Goal: Task Accomplishment & Management: Manage account settings

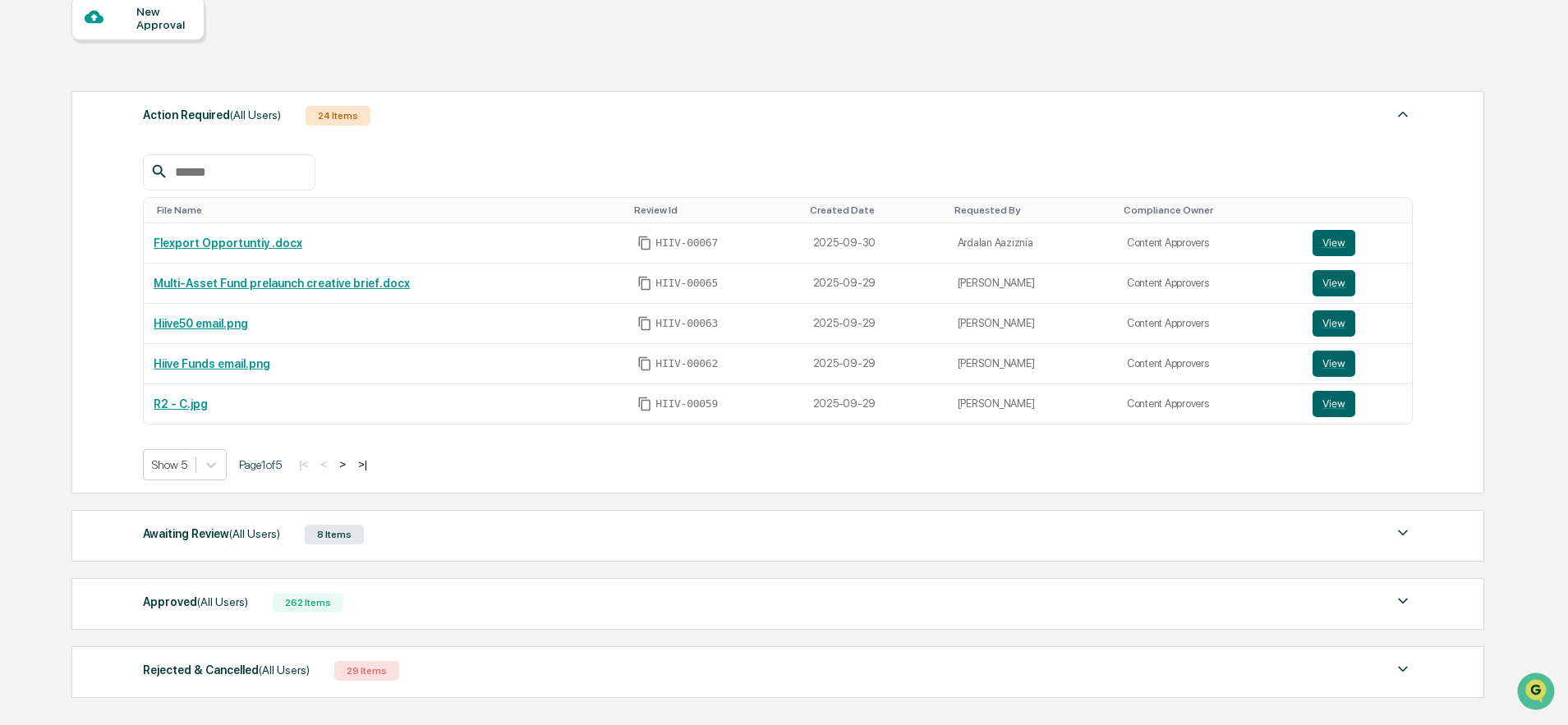
scroll to position [180, 0]
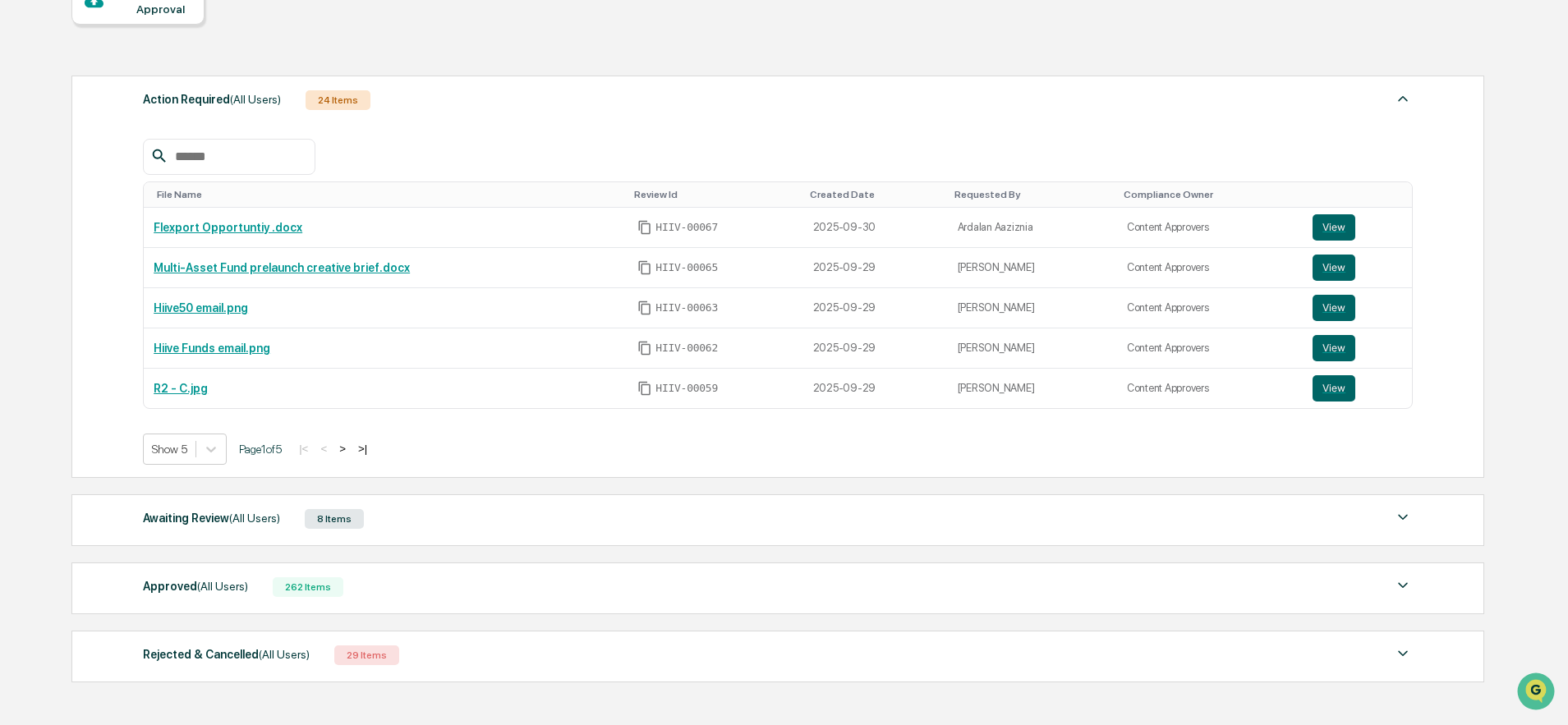
click at [521, 529] on div "Awaiting Review (All Users) 8 Items" at bounding box center [777, 519] width 1270 height 23
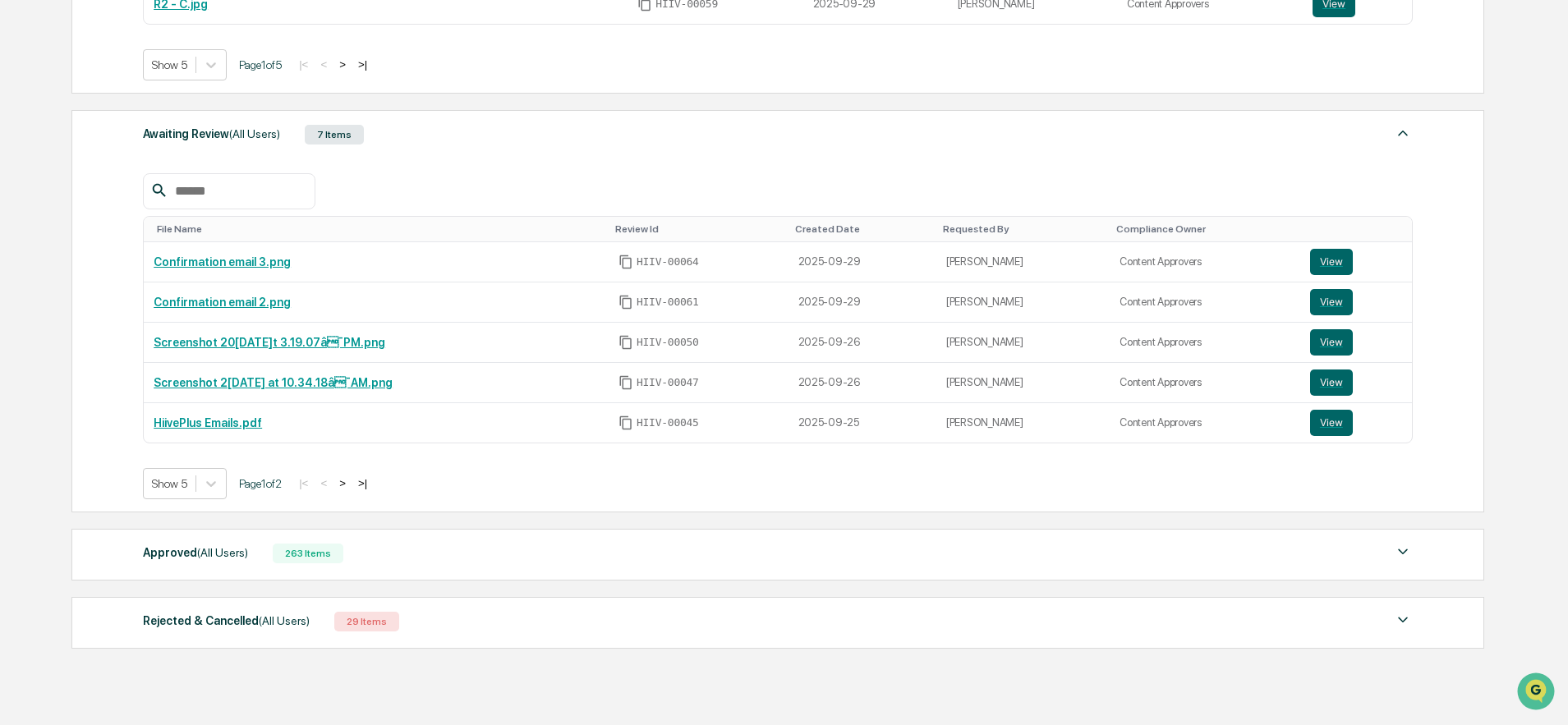
scroll to position [633, 0]
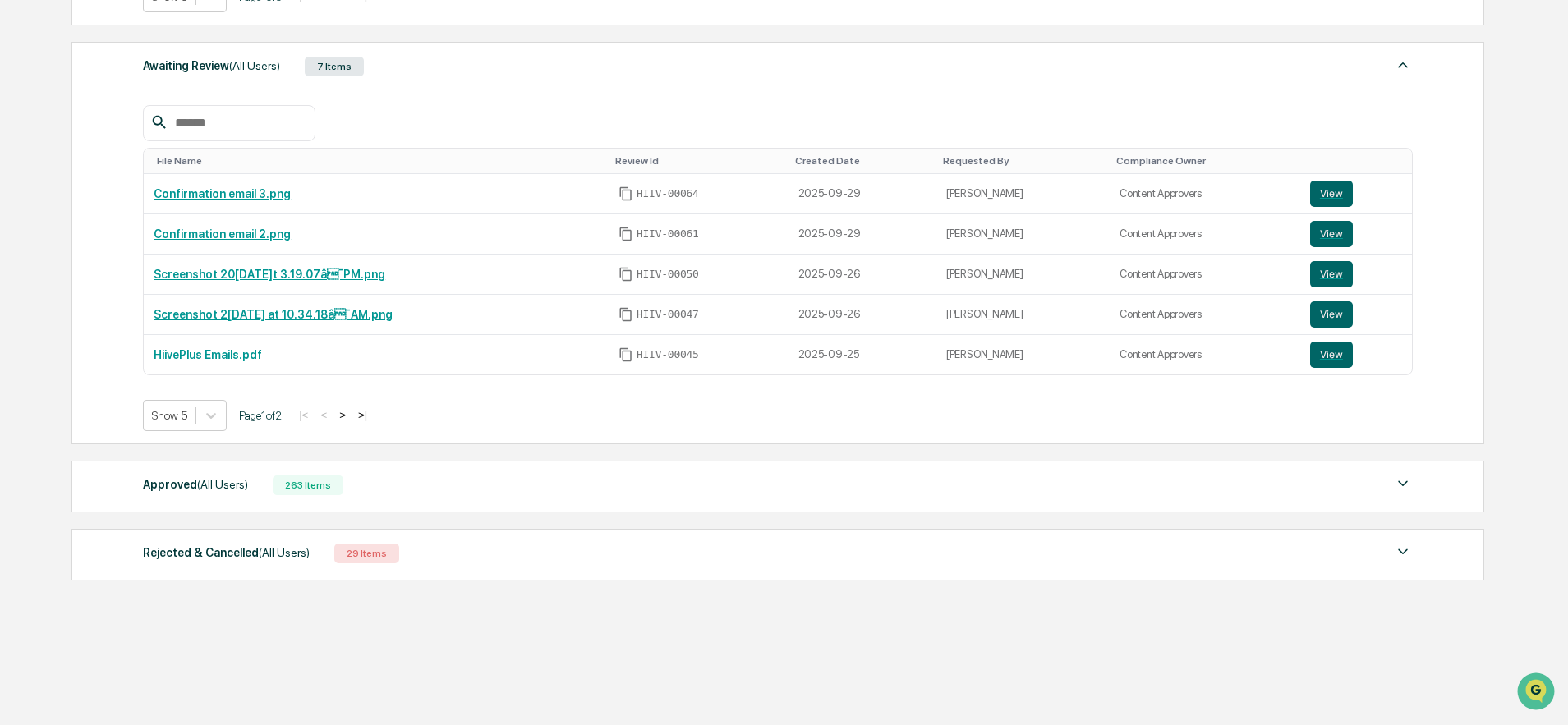
click at [356, 496] on div "Approved (All Users) 263 Items" at bounding box center [777, 485] width 1270 height 23
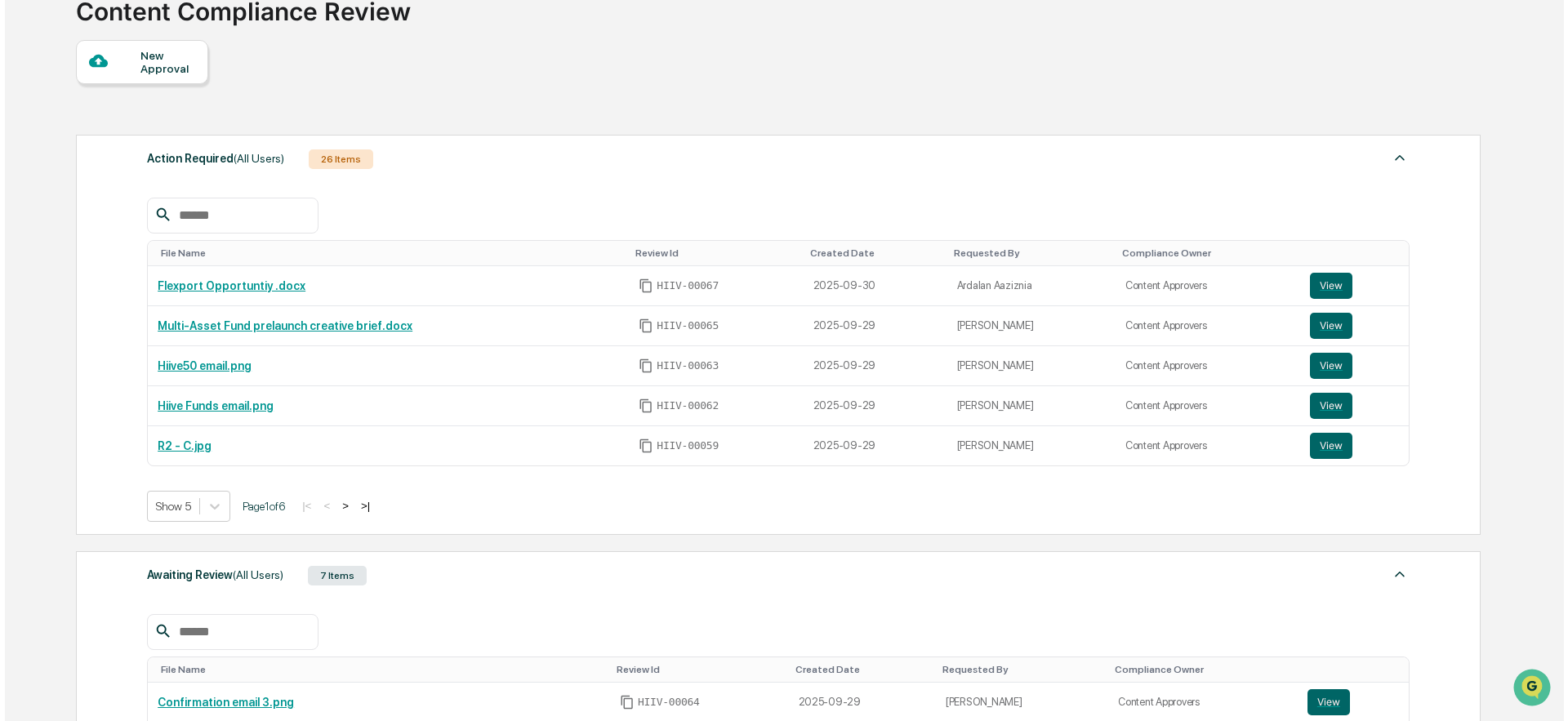
scroll to position [0, 0]
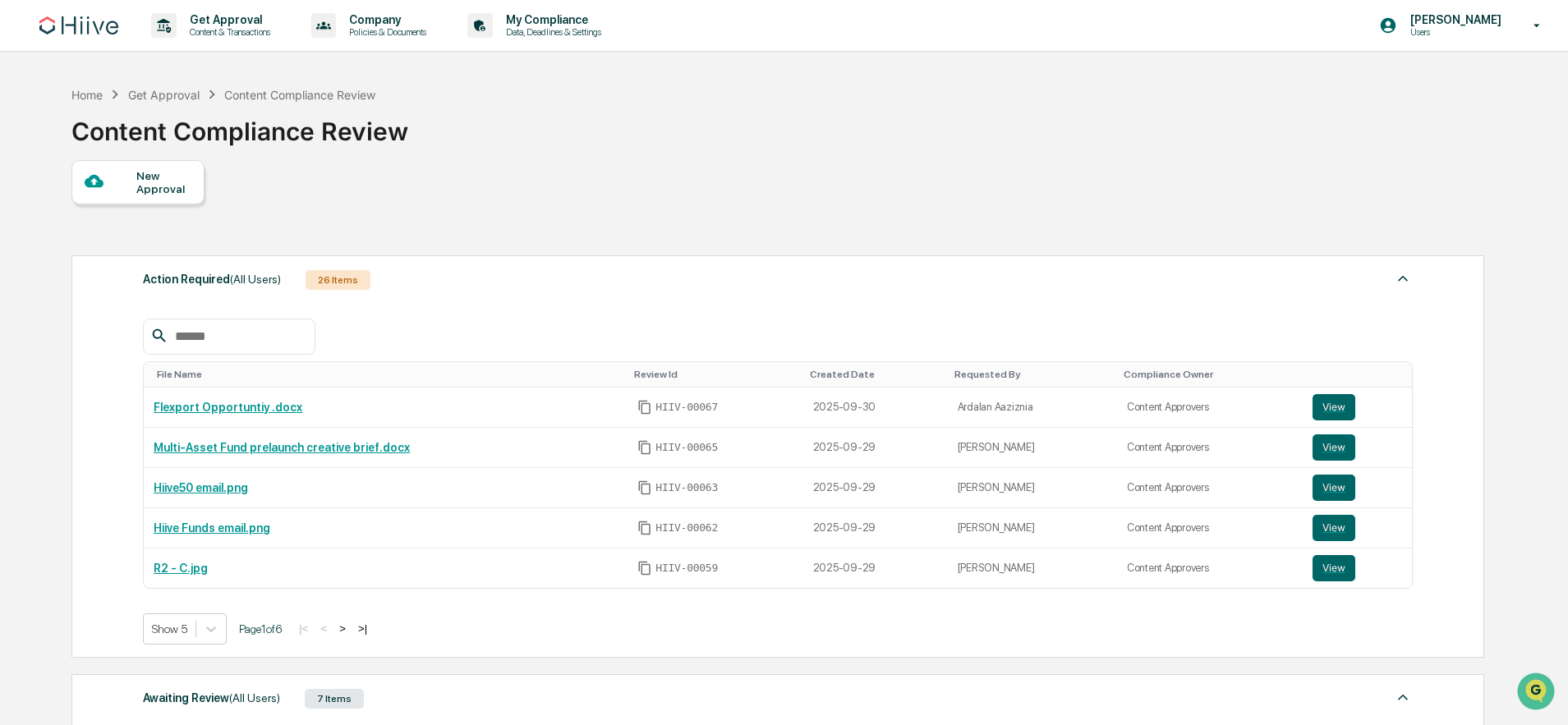
click at [176, 98] on div "Get Approval" at bounding box center [163, 95] width 71 height 14
click at [181, 93] on div "Get Approval" at bounding box center [163, 95] width 71 height 14
click at [86, 92] on div "Home" at bounding box center [87, 95] width 31 height 14
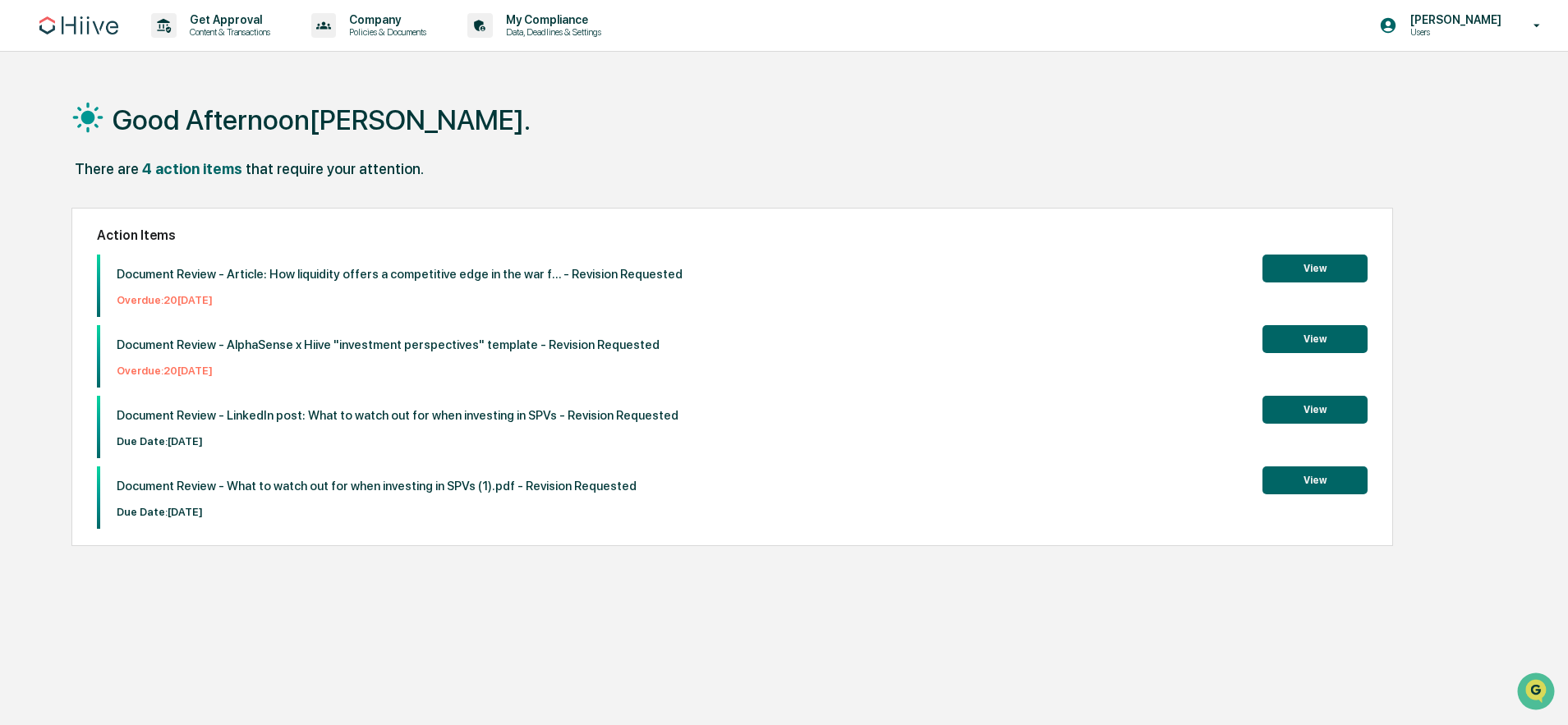
click at [1273, 410] on button "View" at bounding box center [1314, 409] width 105 height 28
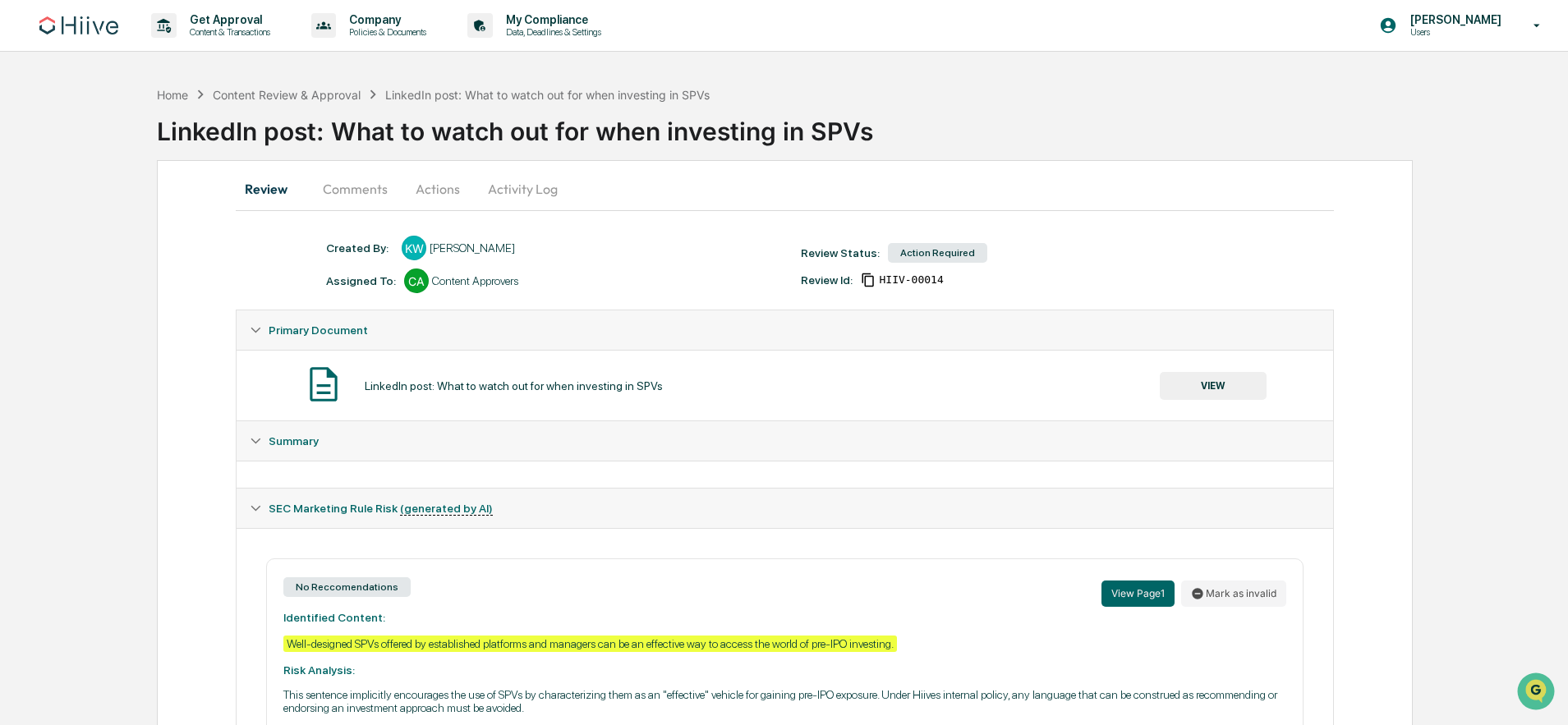
click at [532, 200] on button "Activity Log" at bounding box center [522, 189] width 96 height 39
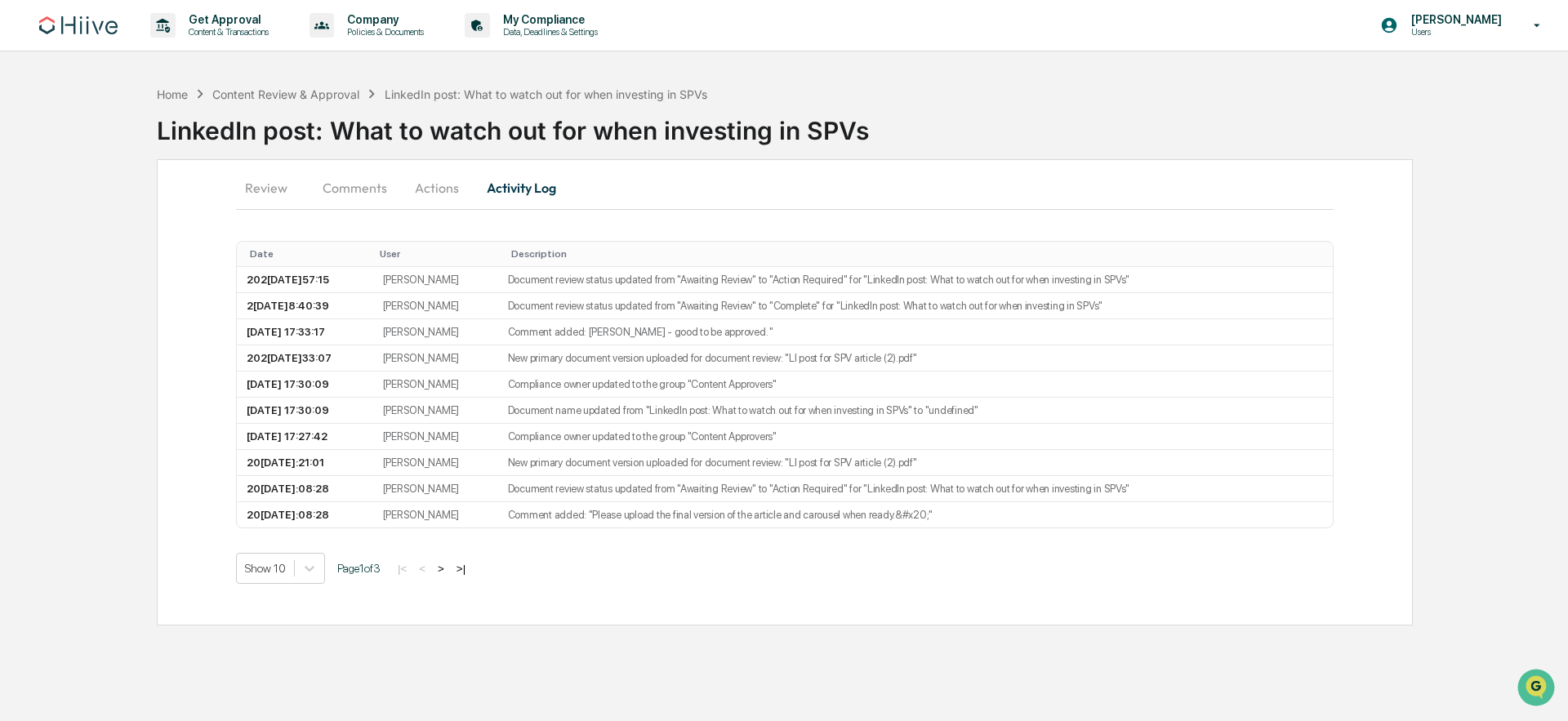
click at [432, 188] on button "Actions" at bounding box center [437, 188] width 73 height 39
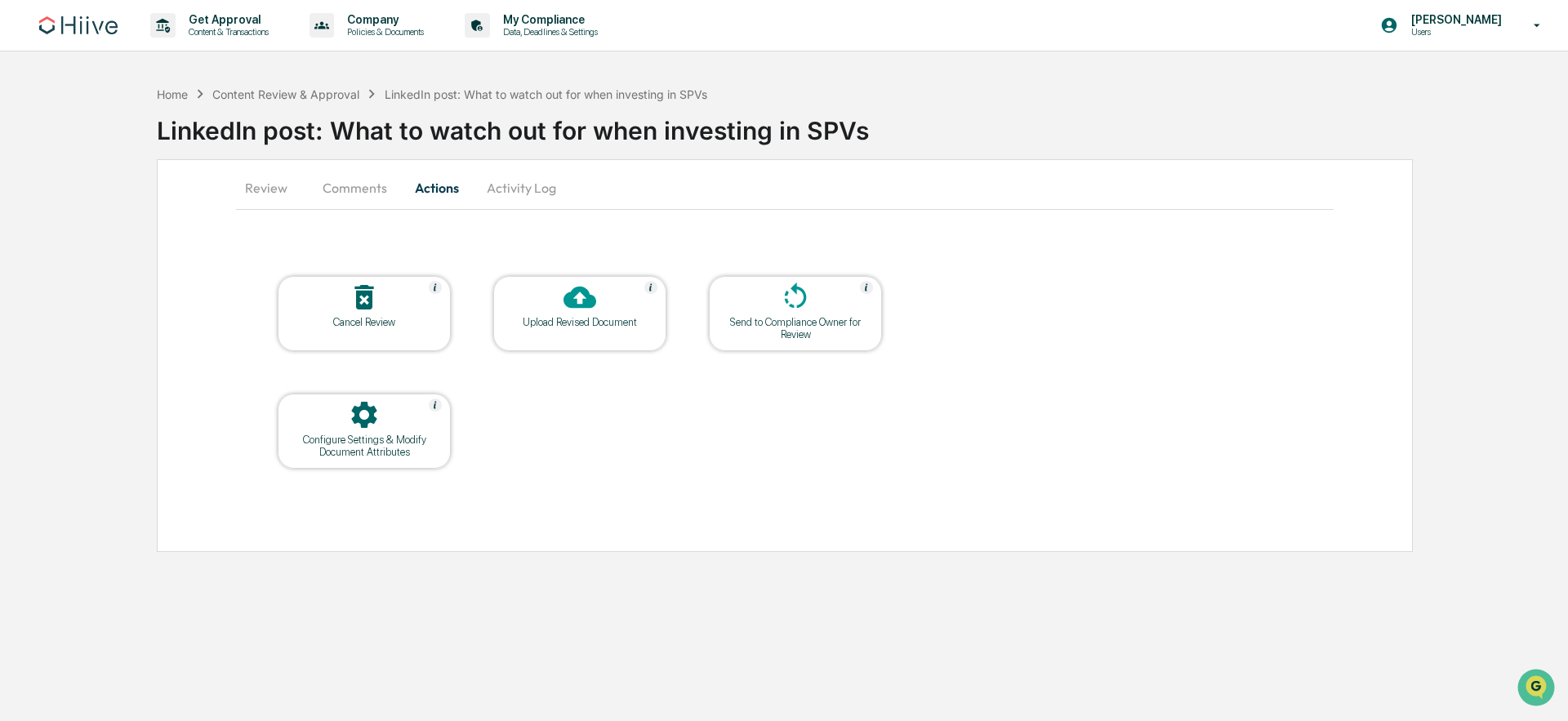
click at [539, 316] on div "Upload Revised Document" at bounding box center [580, 322] width 147 height 12
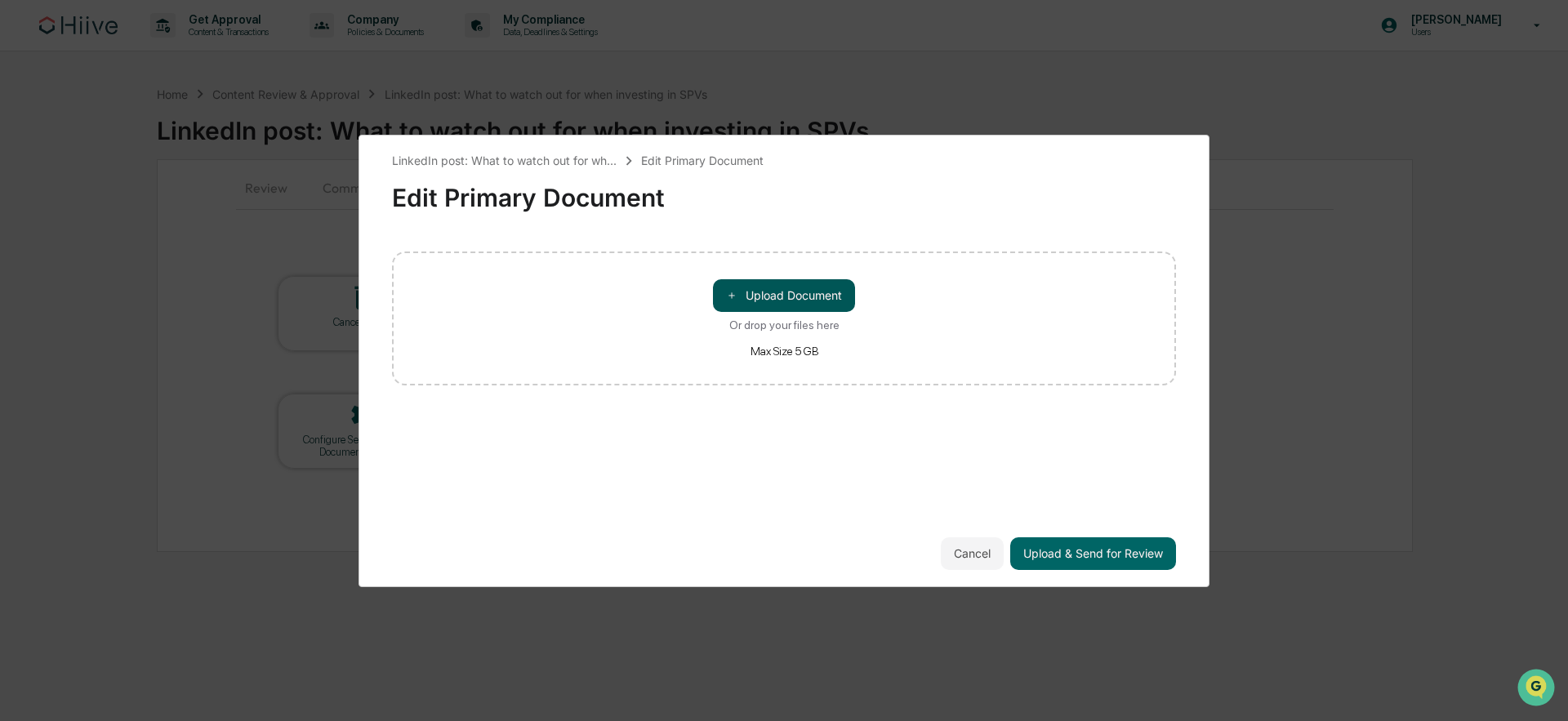
click at [799, 292] on button "＋ Upload Document" at bounding box center [784, 296] width 142 height 33
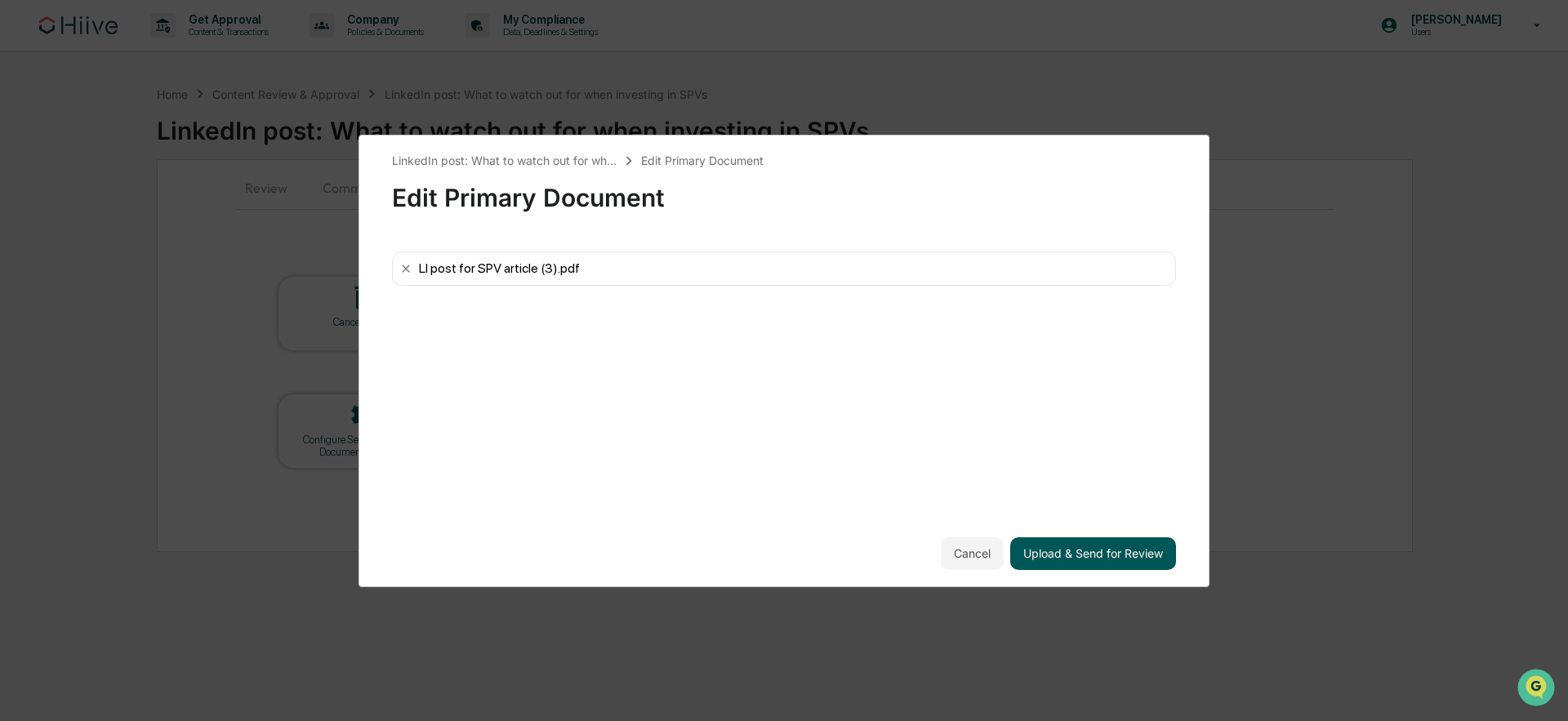
click at [1087, 557] on button "Upload & Send for Review" at bounding box center [1093, 554] width 166 height 33
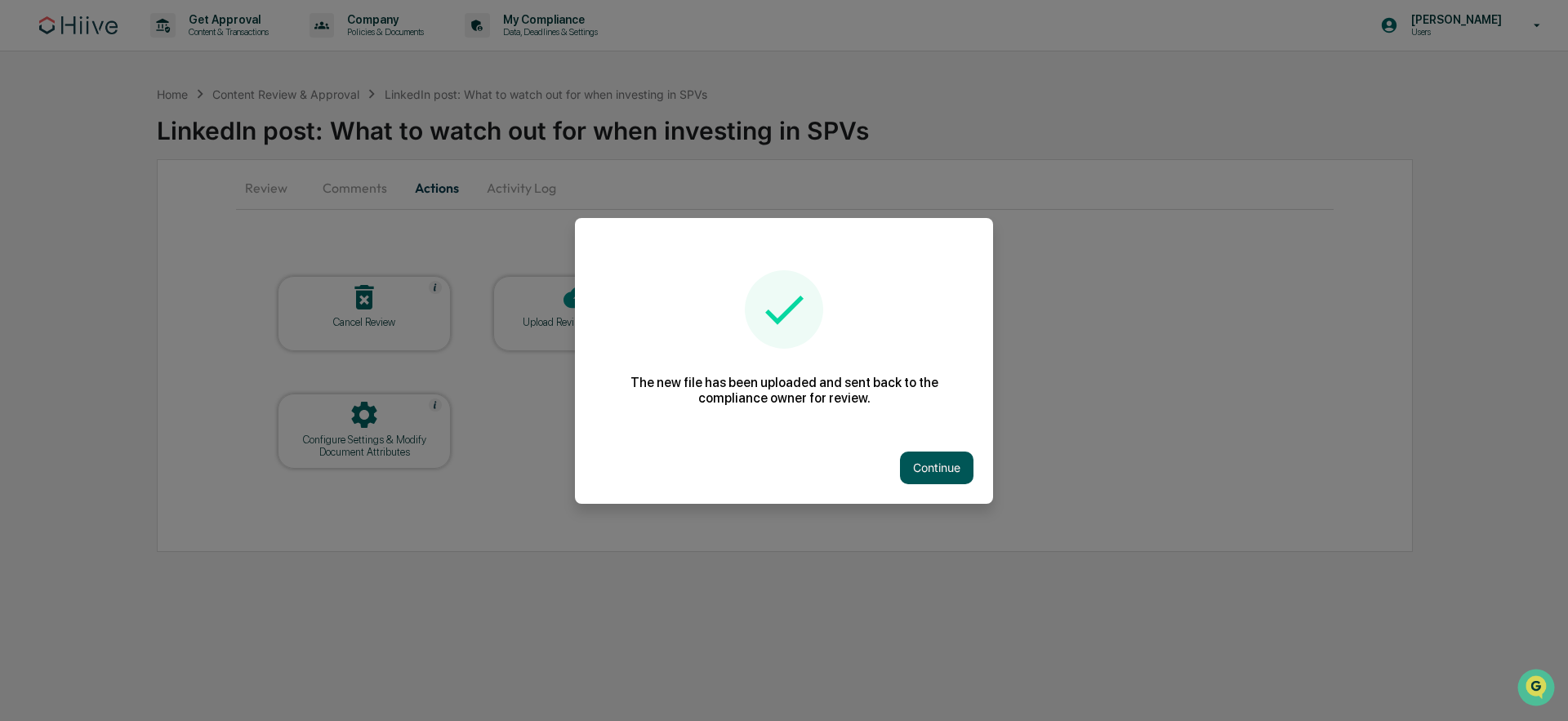
click at [935, 462] on button "Continue" at bounding box center [936, 469] width 73 height 33
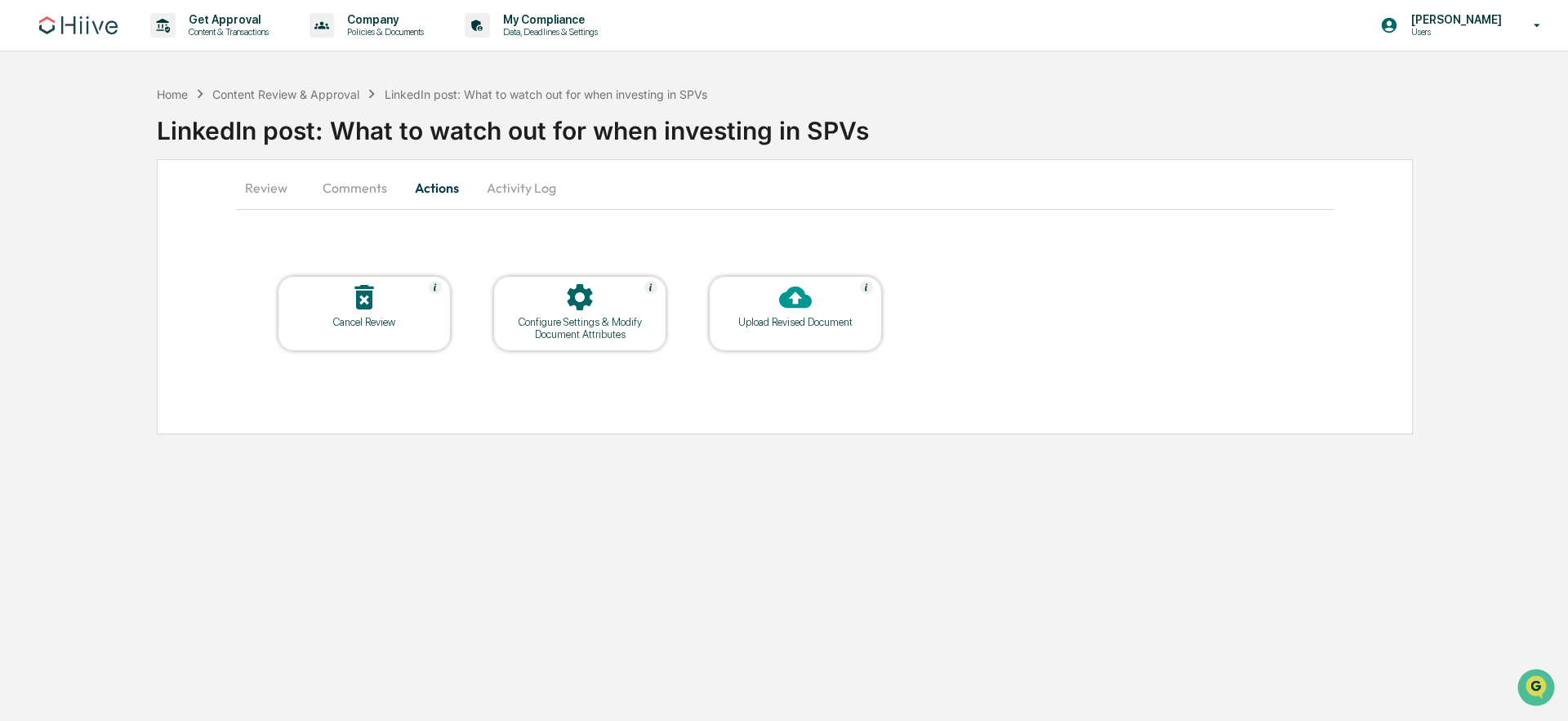
click at [322, 437] on div "Get Approval Content & Transactions Company Policies & Documents My Compliance …" at bounding box center [784, 360] width 1568 height 721
click at [570, 322] on div "Configure Settings & Modify Document Attributes" at bounding box center [580, 329] width 147 height 24
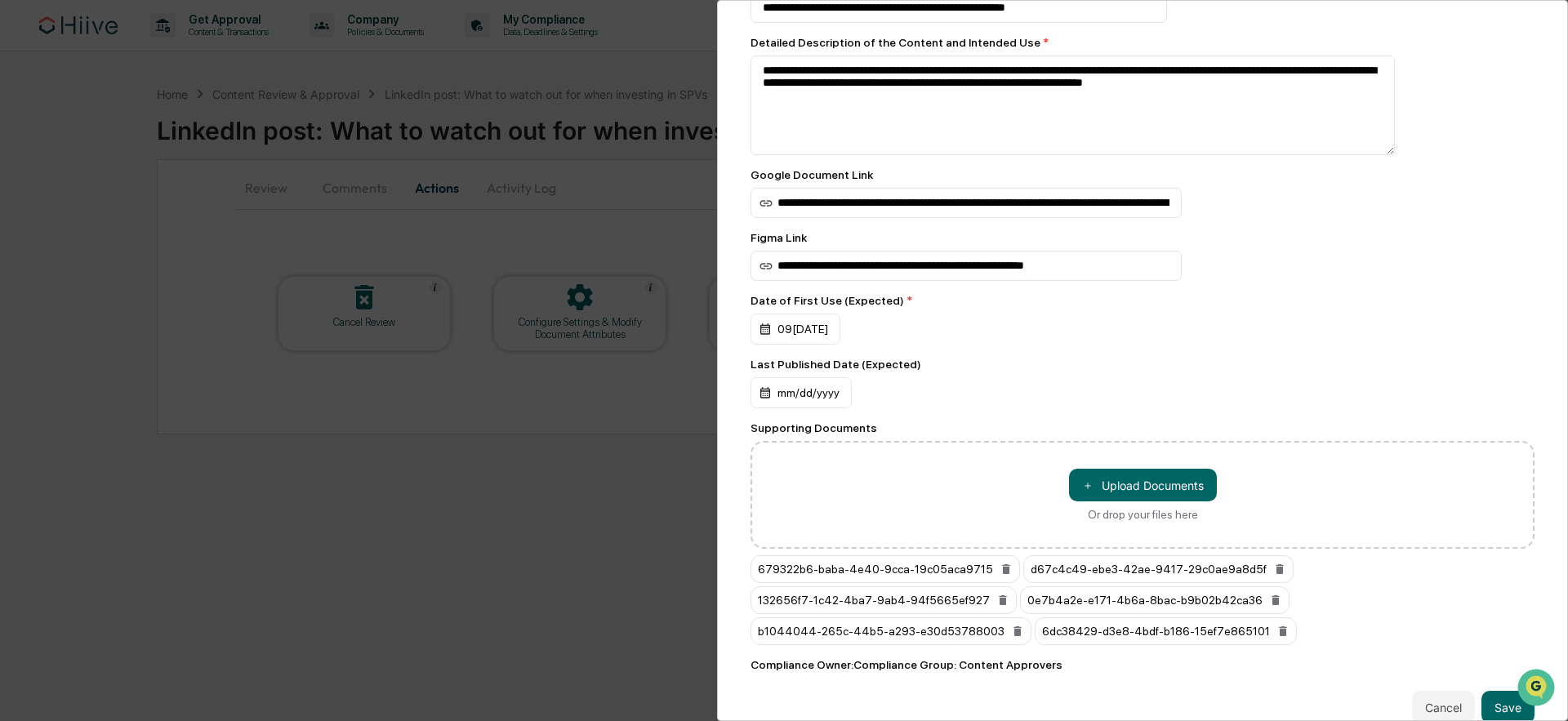
scroll to position [166, 0]
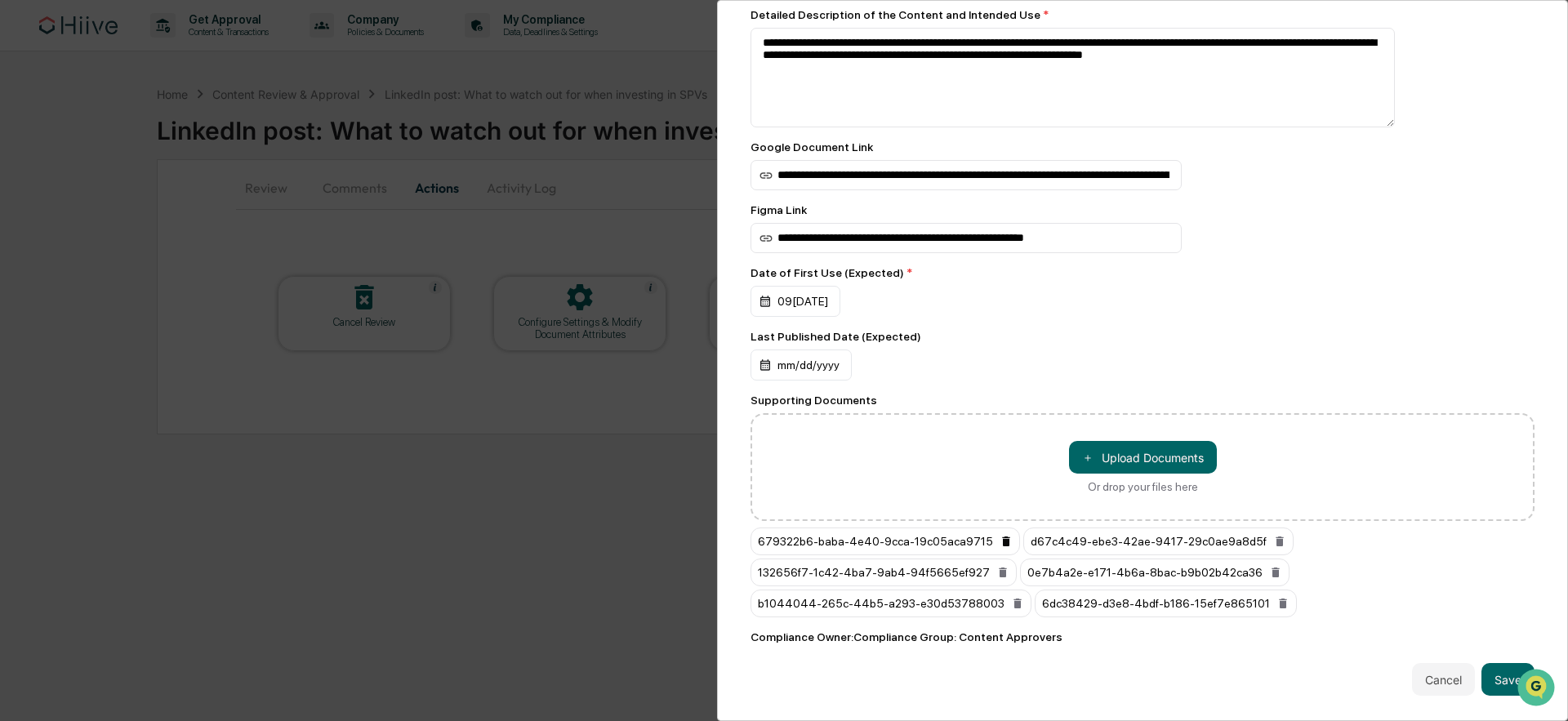
click at [1003, 538] on icon at bounding box center [1005, 541] width 8 height 10
click at [1003, 538] on icon at bounding box center [1006, 541] width 8 height 10
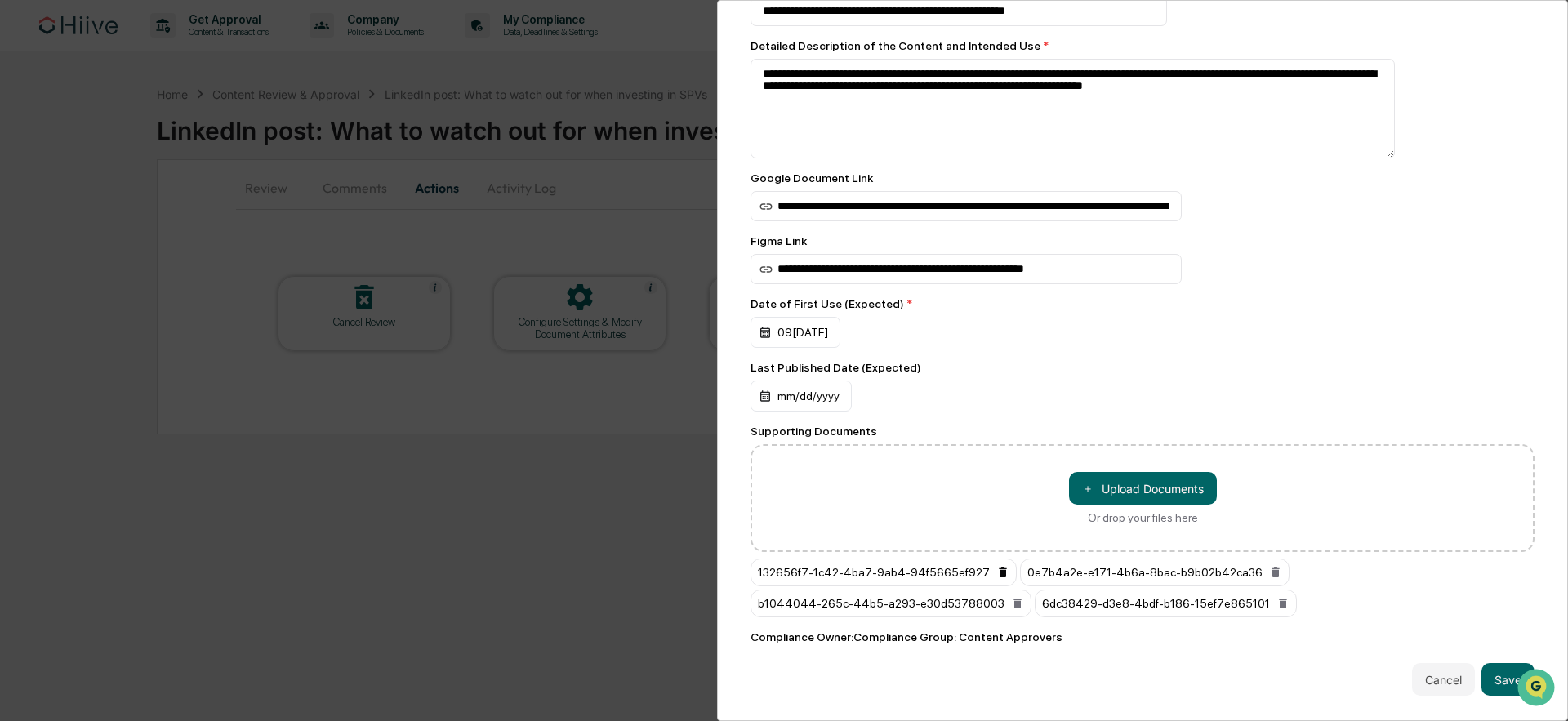
scroll to position [136, 0]
click at [1003, 538] on div "＋ Upload Documents Or drop your files here" at bounding box center [1142, 498] width 784 height 108
click at [999, 568] on icon at bounding box center [1003, 572] width 8 height 10
click at [1000, 566] on icon at bounding box center [1006, 572] width 13 height 13
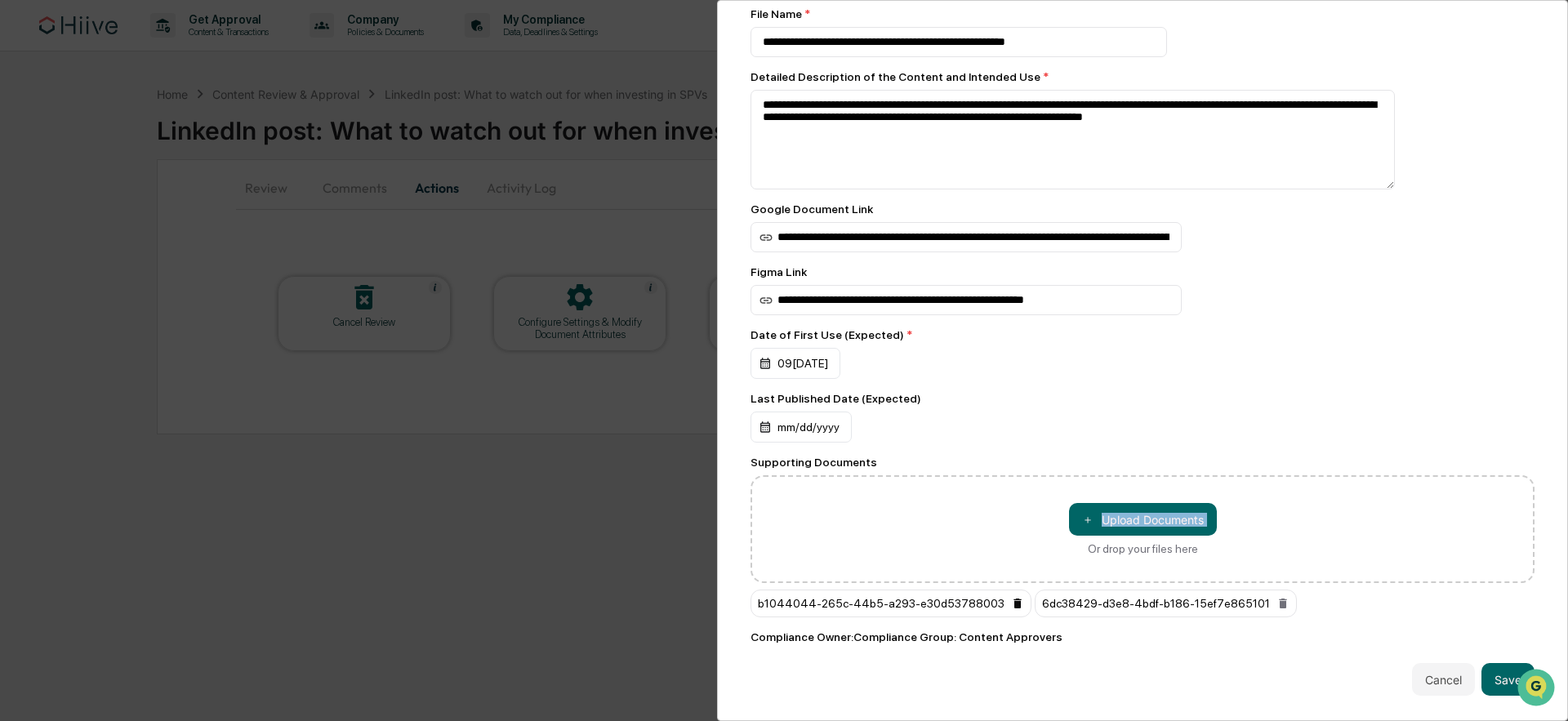
scroll to position [105, 0]
click at [1014, 599] on icon at bounding box center [1017, 603] width 8 height 10
click at [1000, 599] on icon at bounding box center [998, 603] width 8 height 10
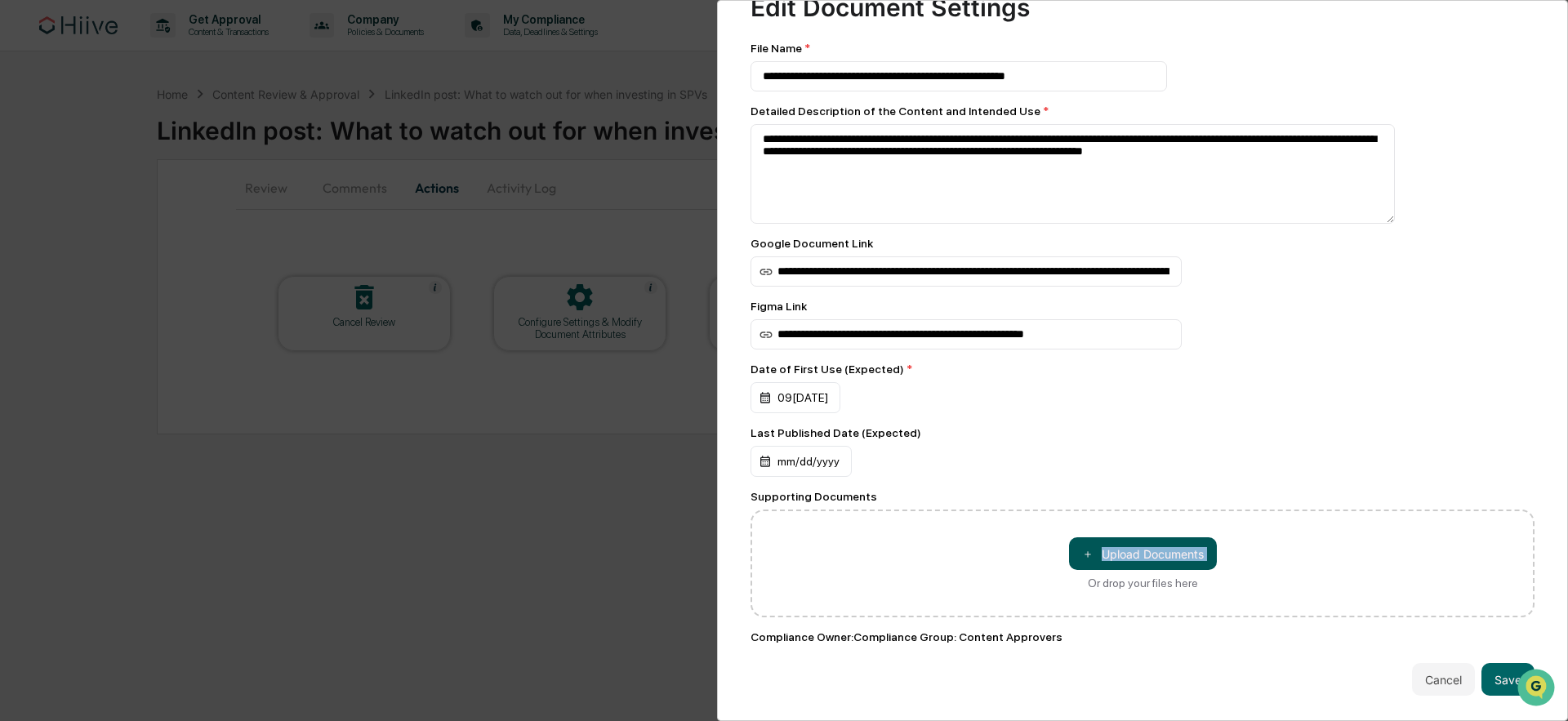
click at [1106, 556] on button "＋ Upload Documents" at bounding box center [1143, 554] width 148 height 33
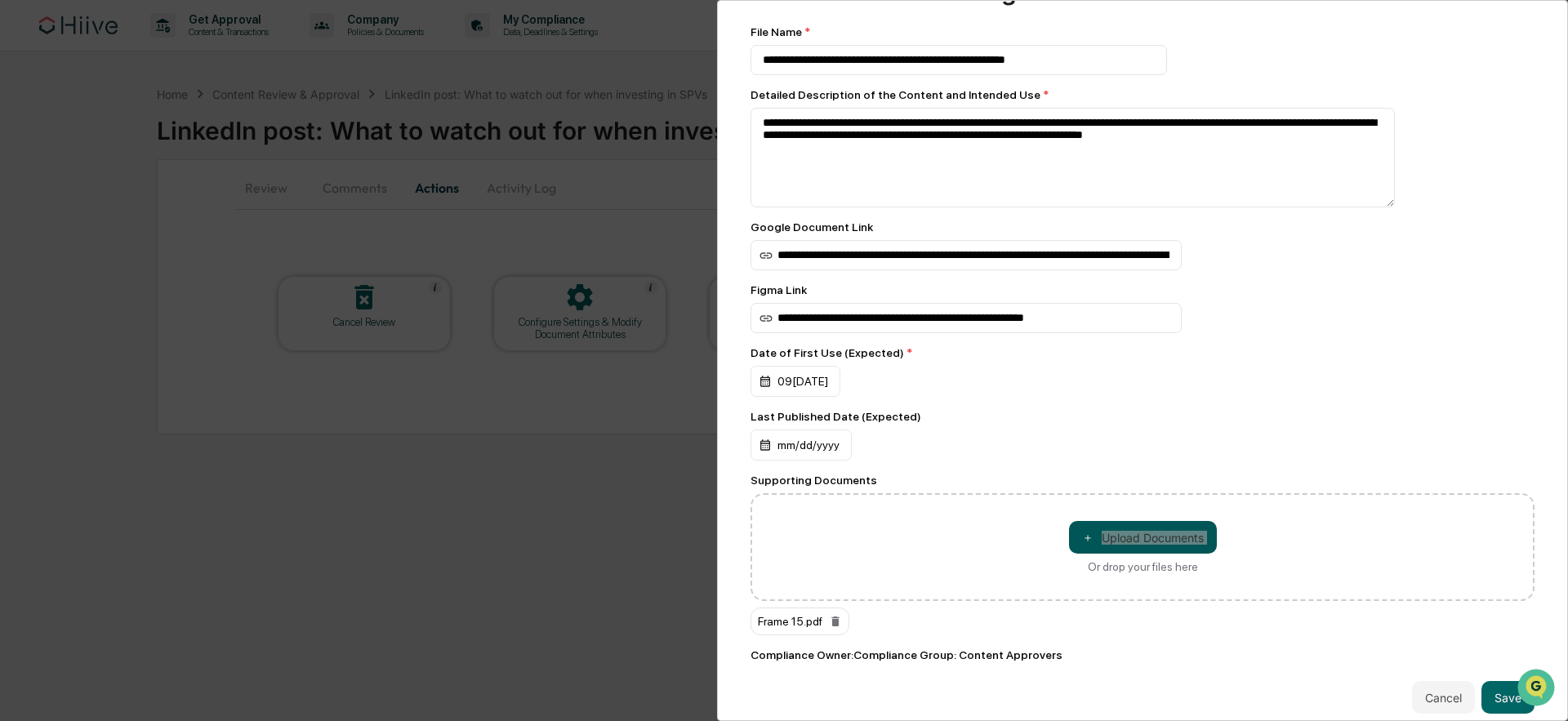
click at [1117, 547] on button "＋ Upload Documents" at bounding box center [1143, 538] width 148 height 33
click at [1135, 546] on button "＋ Upload Documents" at bounding box center [1143, 538] width 148 height 33
click at [1160, 548] on button "＋ Upload Documents" at bounding box center [1143, 538] width 148 height 33
click at [1151, 552] on button "＋ Upload Documents" at bounding box center [1143, 538] width 148 height 33
click at [1131, 551] on button "＋ Upload Documents" at bounding box center [1143, 538] width 148 height 33
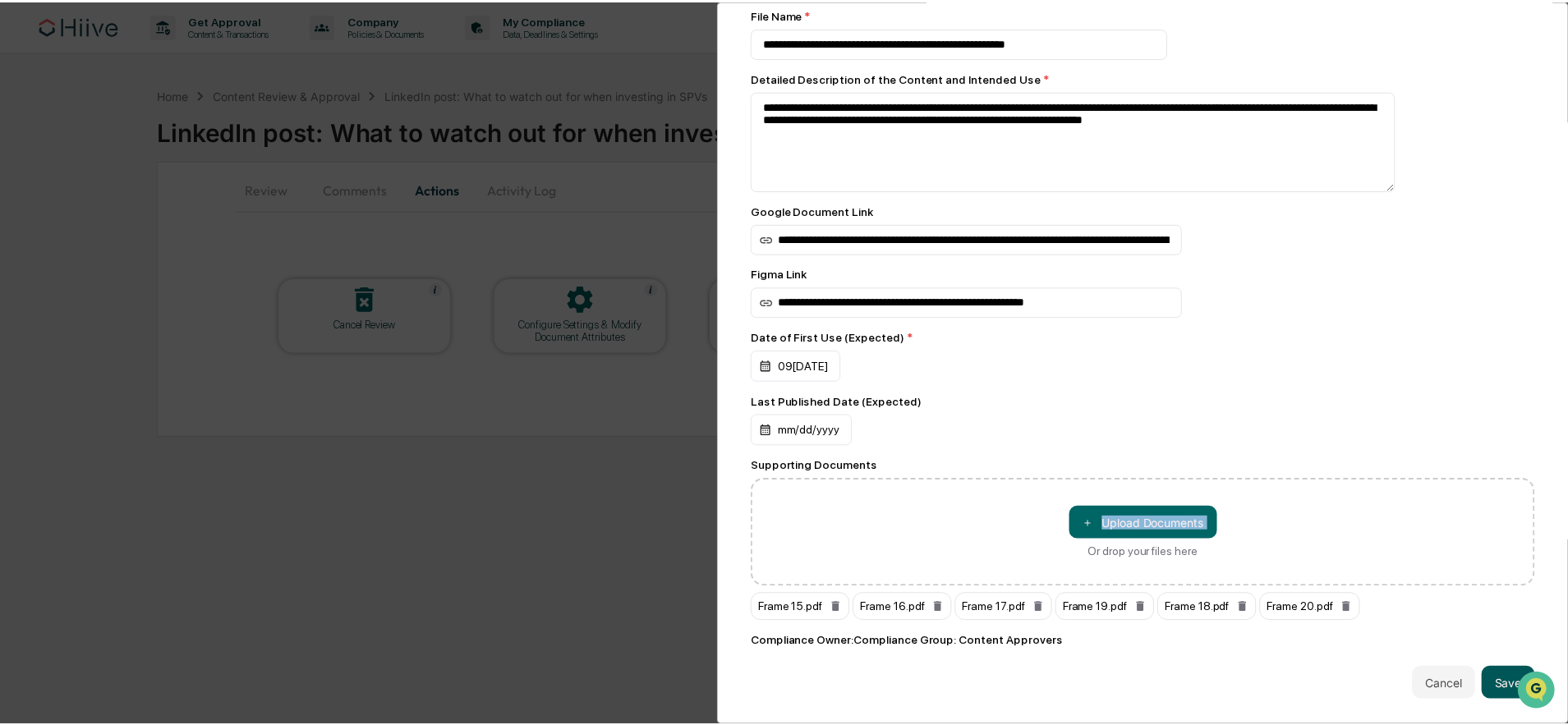
scroll to position [106, 0]
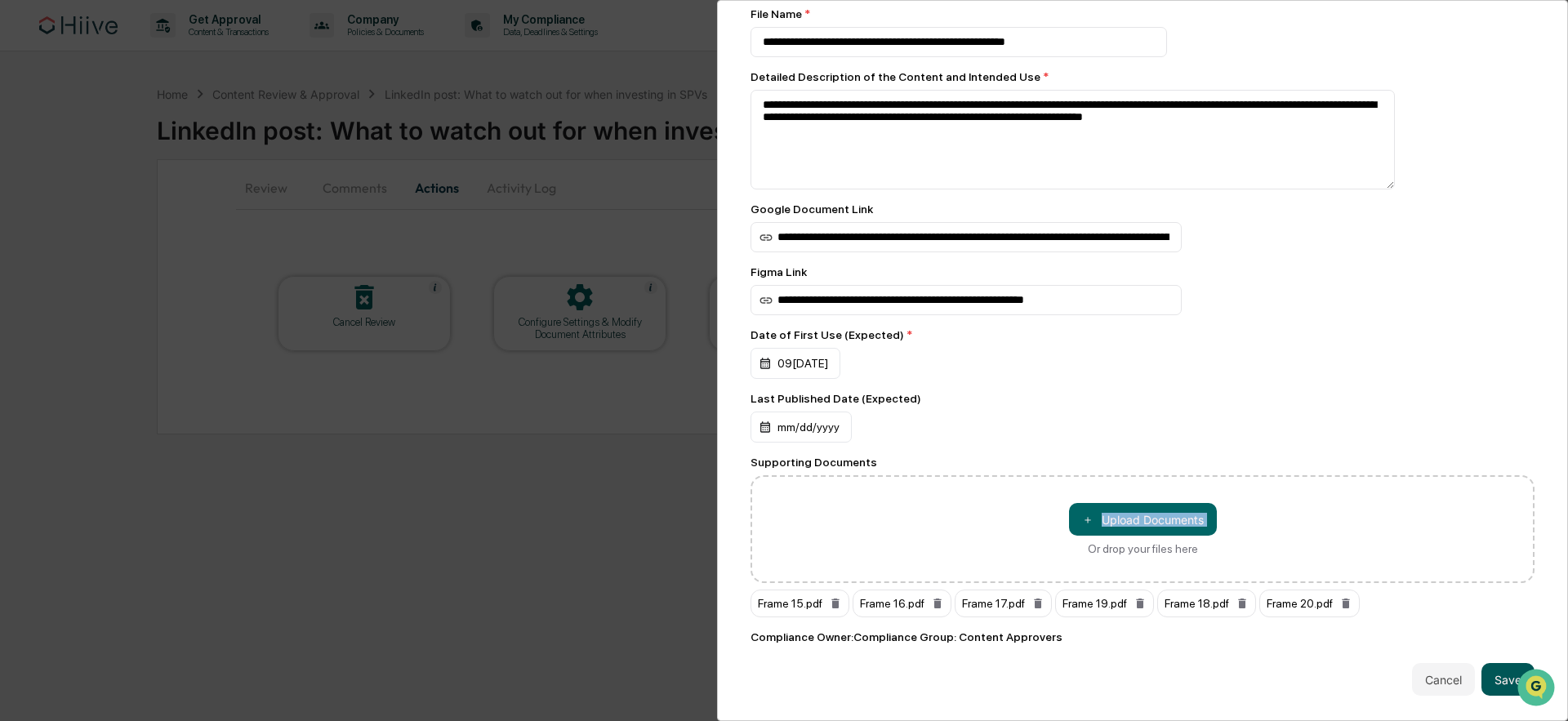
click at [1495, 663] on button "Save" at bounding box center [1507, 680] width 53 height 33
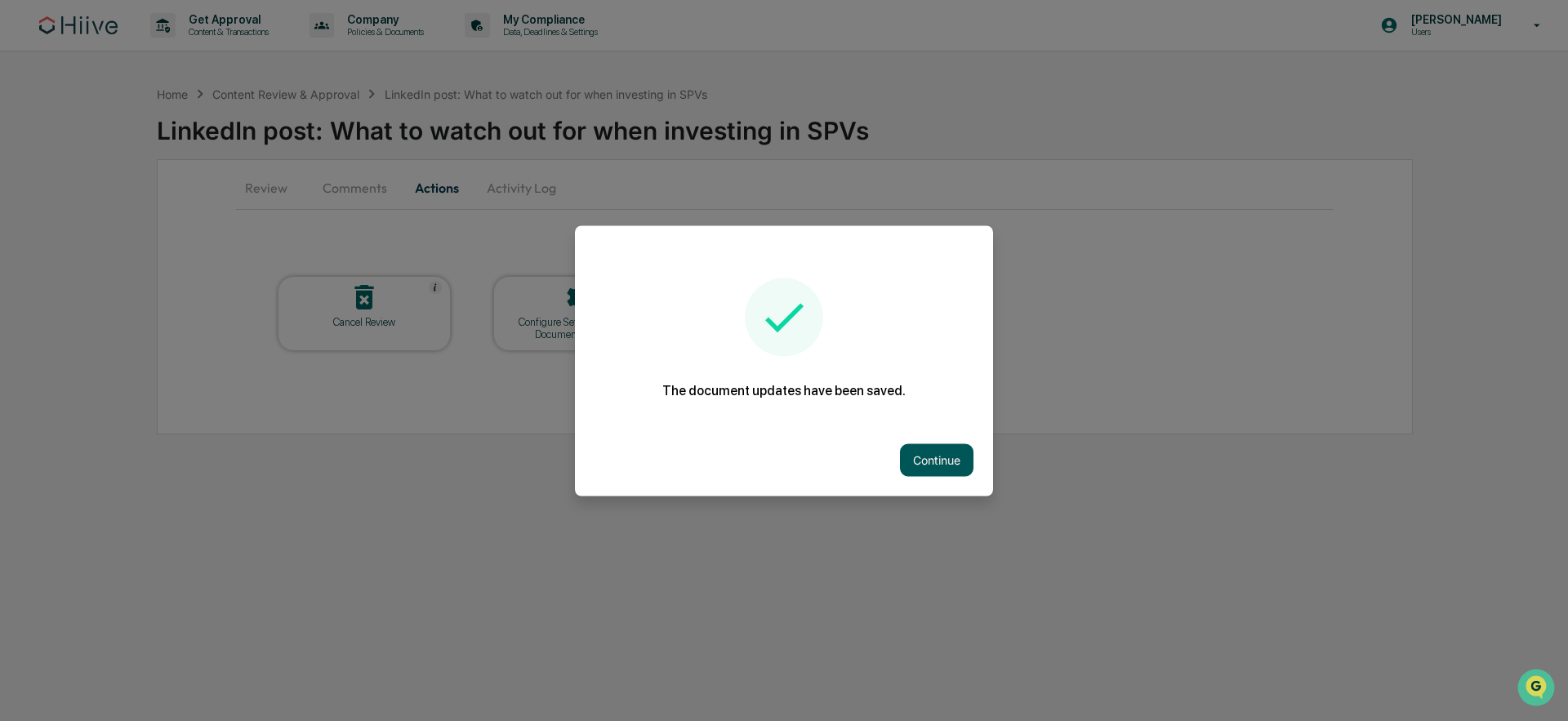
click at [933, 464] on button "Continue" at bounding box center [936, 460] width 73 height 33
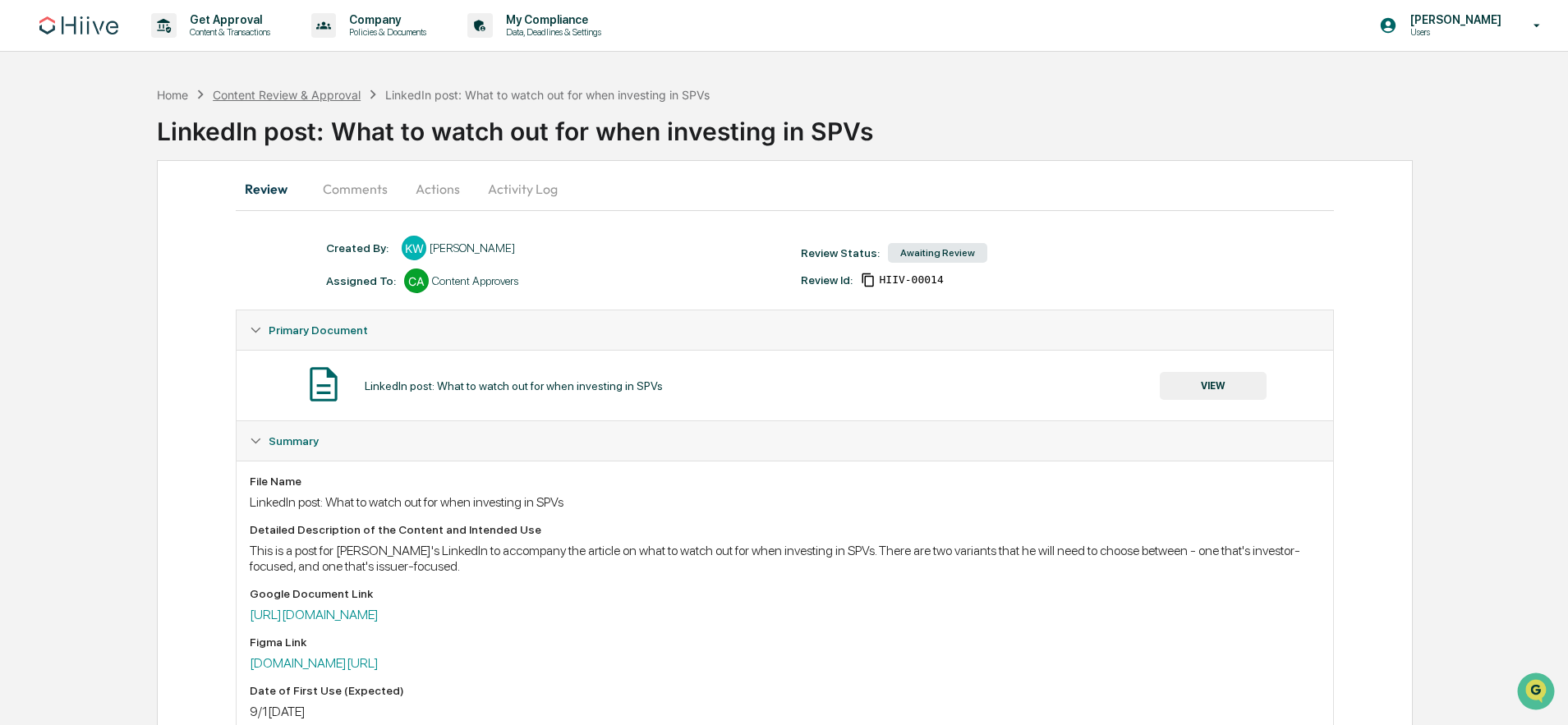
click at [328, 90] on div "Content Review & Approval" at bounding box center [287, 95] width 148 height 14
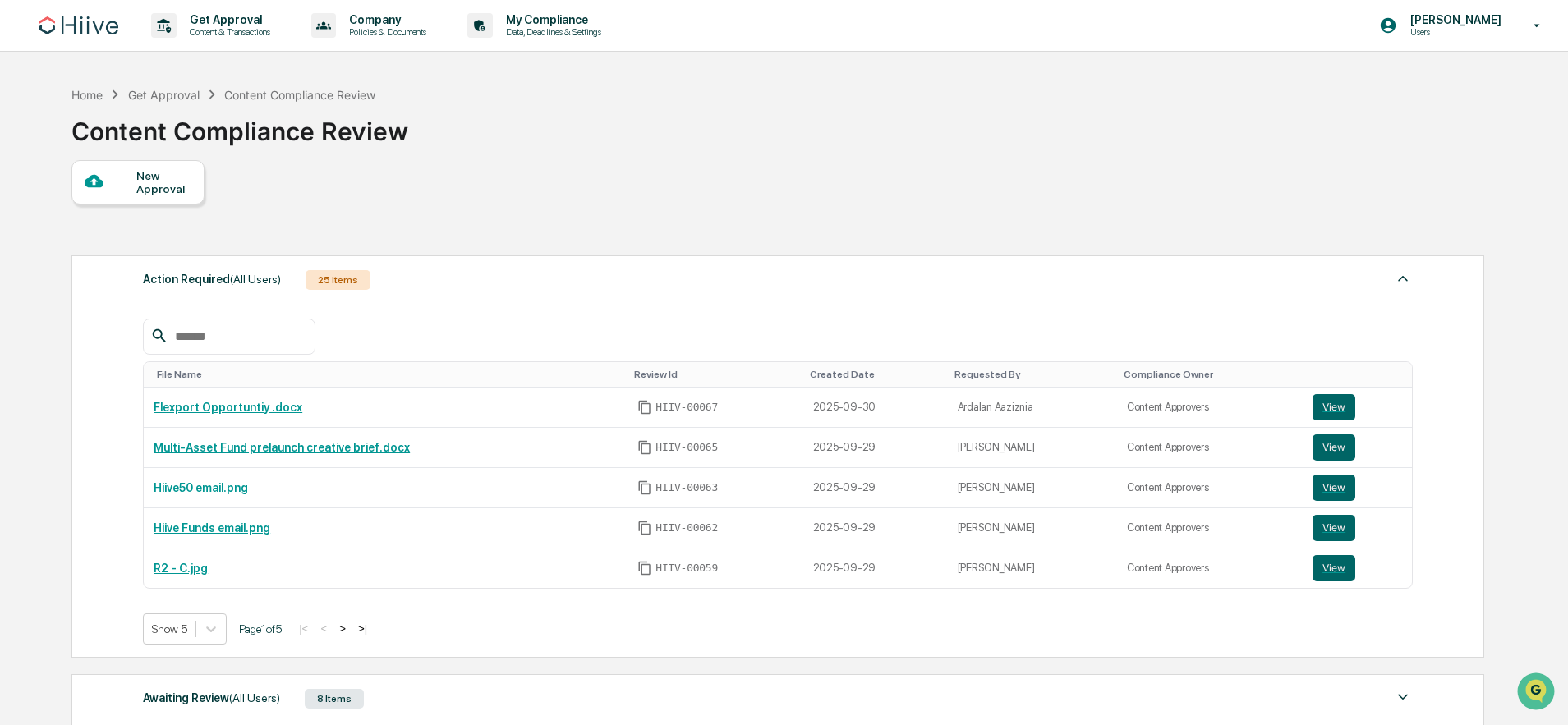
click at [168, 96] on div "Get Approval" at bounding box center [163, 95] width 71 height 14
click at [189, 90] on div "Get Approval" at bounding box center [163, 95] width 71 height 14
click at [91, 90] on div "Home" at bounding box center [87, 95] width 31 height 14
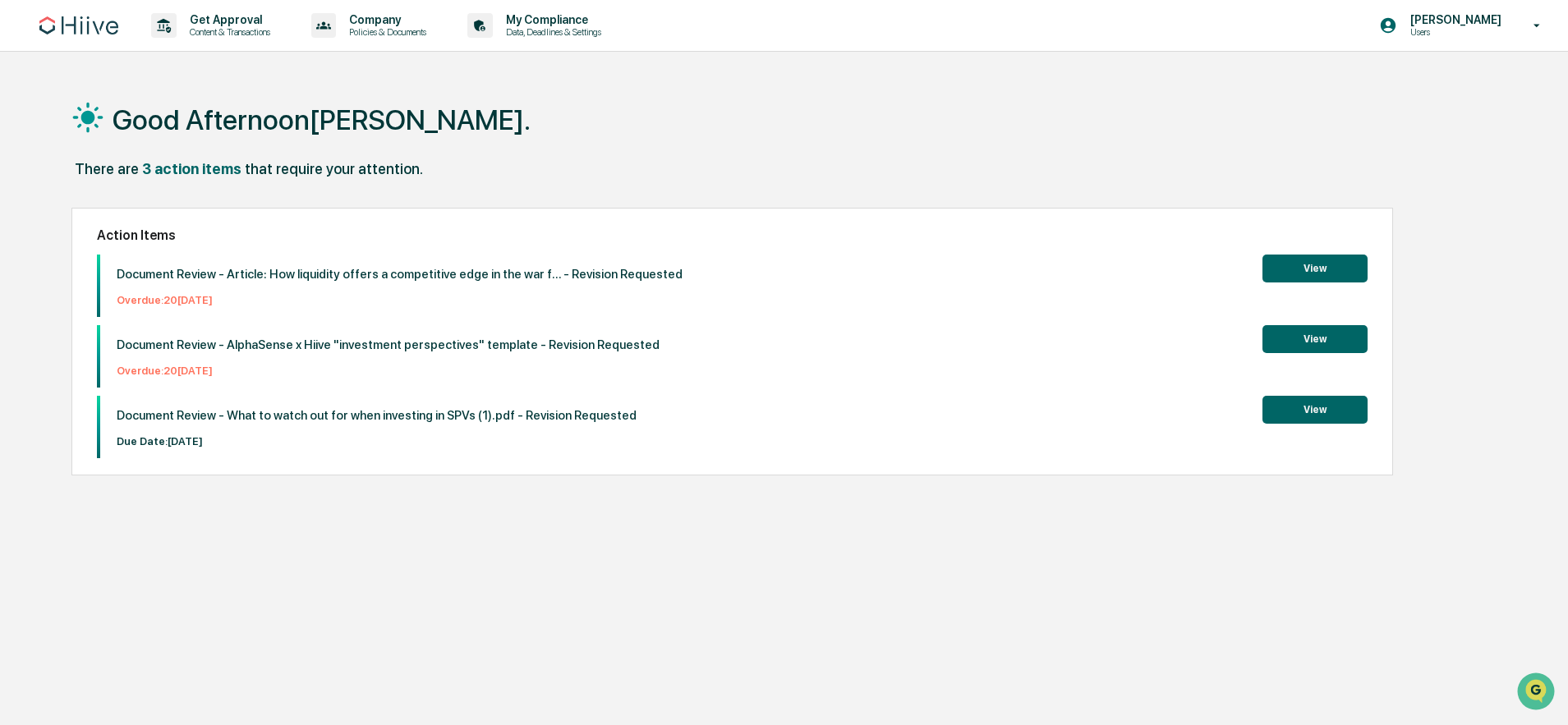
click at [1291, 411] on button "View" at bounding box center [1314, 409] width 105 height 28
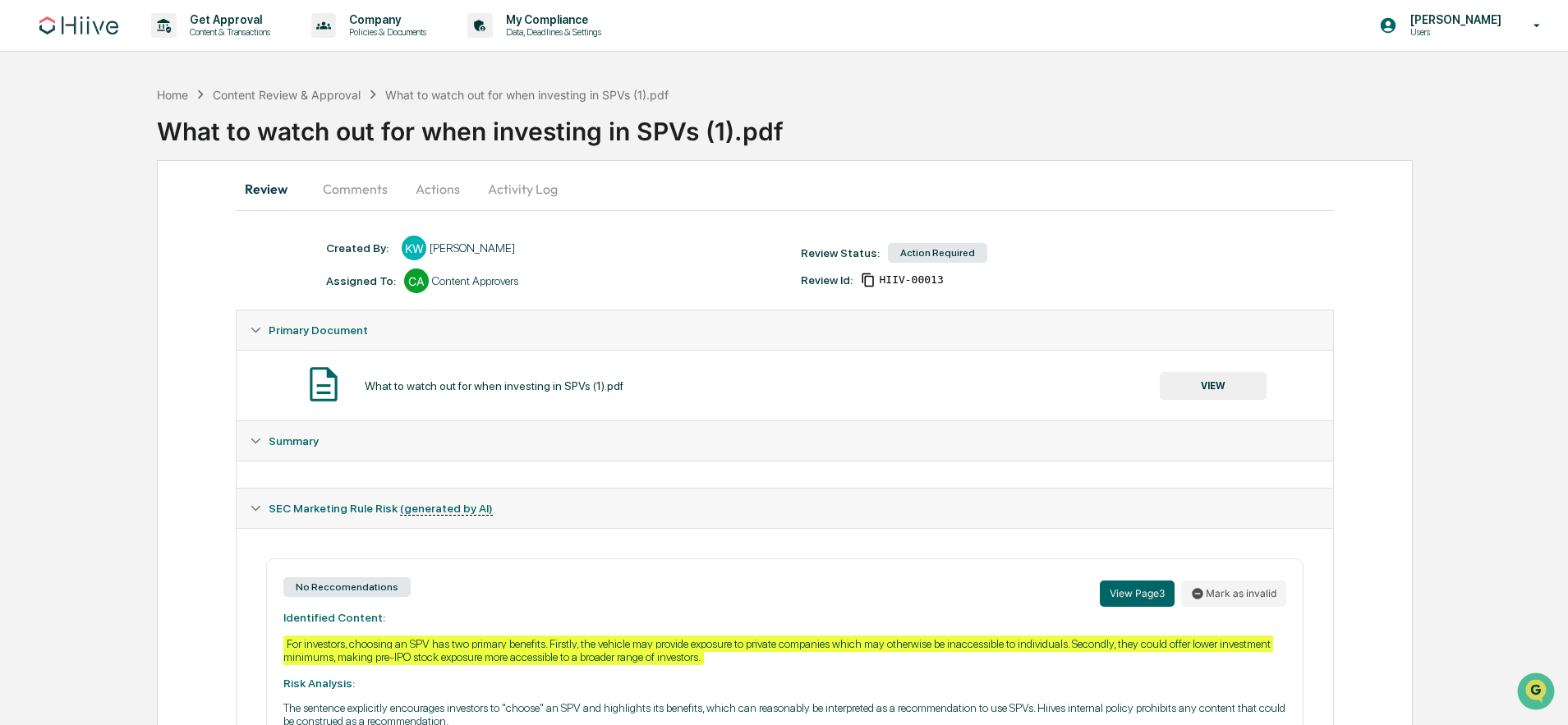
click at [442, 186] on button "Actions" at bounding box center [437, 189] width 74 height 39
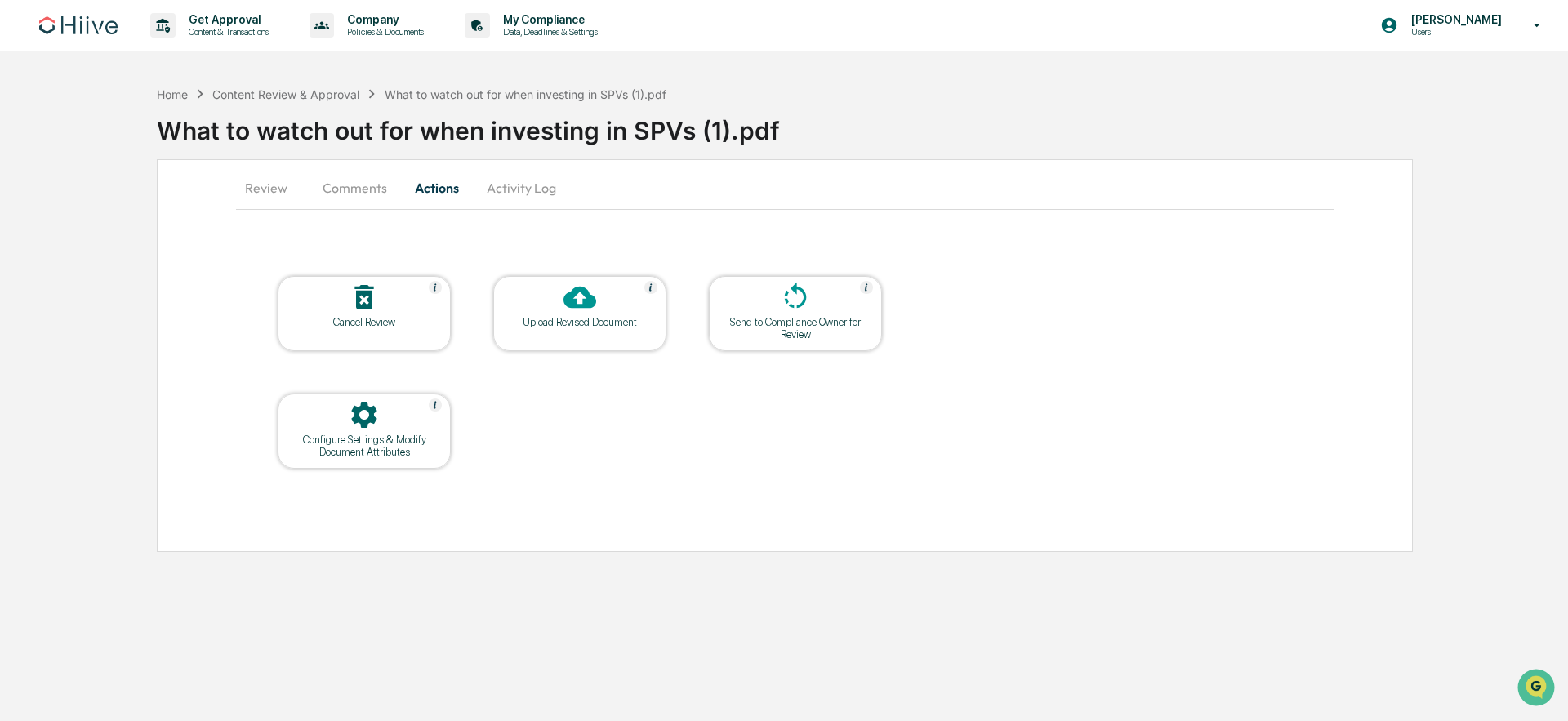
click at [584, 309] on icon at bounding box center [580, 297] width 33 height 33
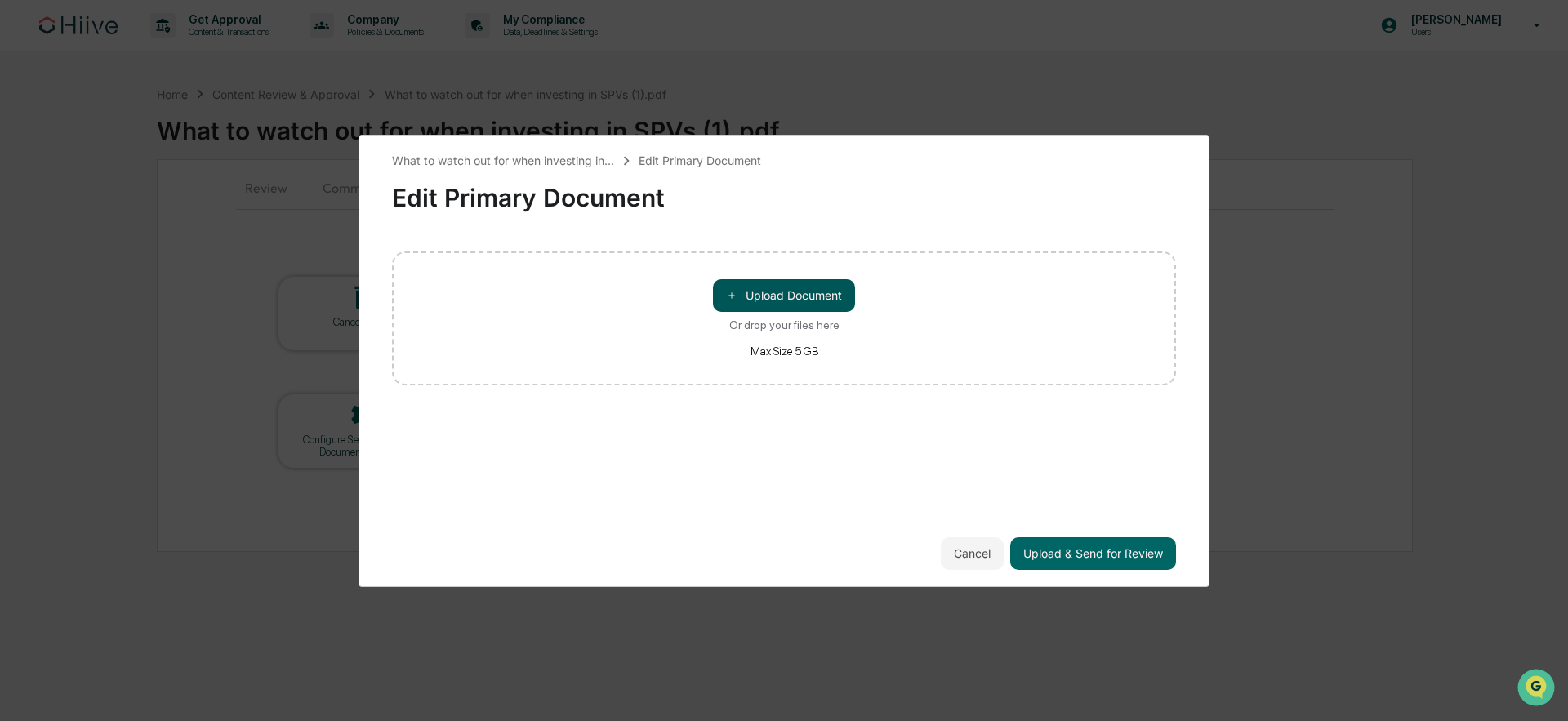
click at [749, 290] on button "＋ Upload Document" at bounding box center [784, 296] width 142 height 33
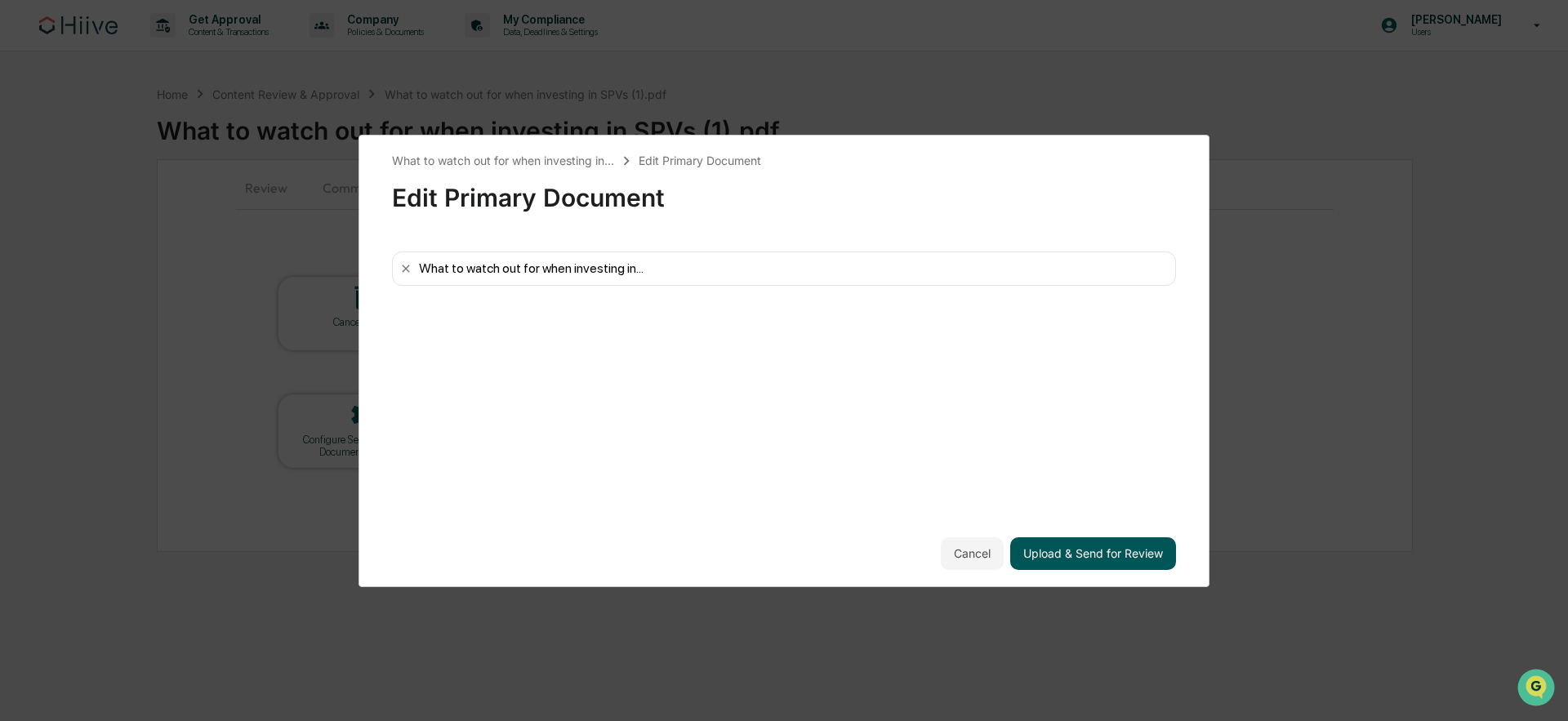
click at [1147, 550] on button "Upload & Send for Review" at bounding box center [1093, 554] width 166 height 33
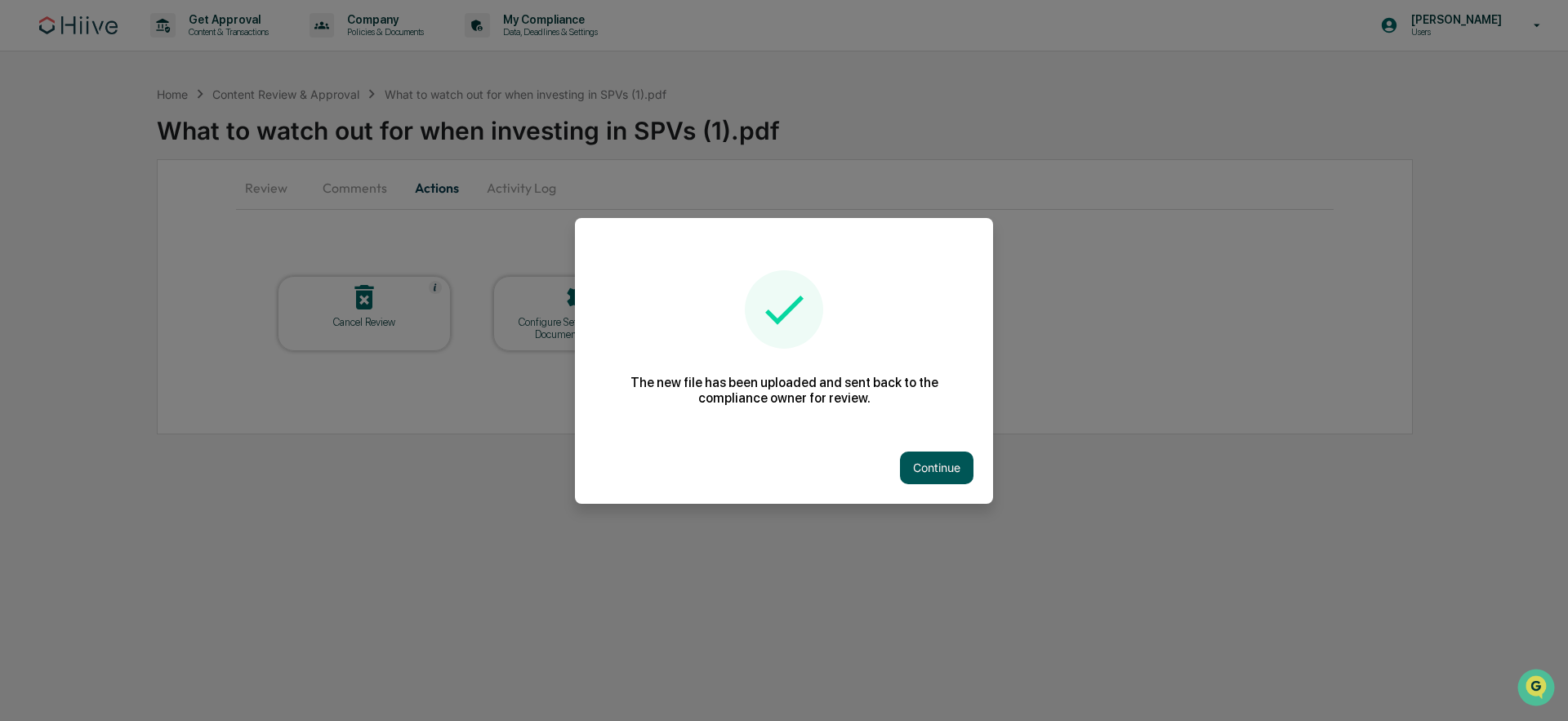
click at [936, 461] on button "Continue" at bounding box center [936, 469] width 73 height 33
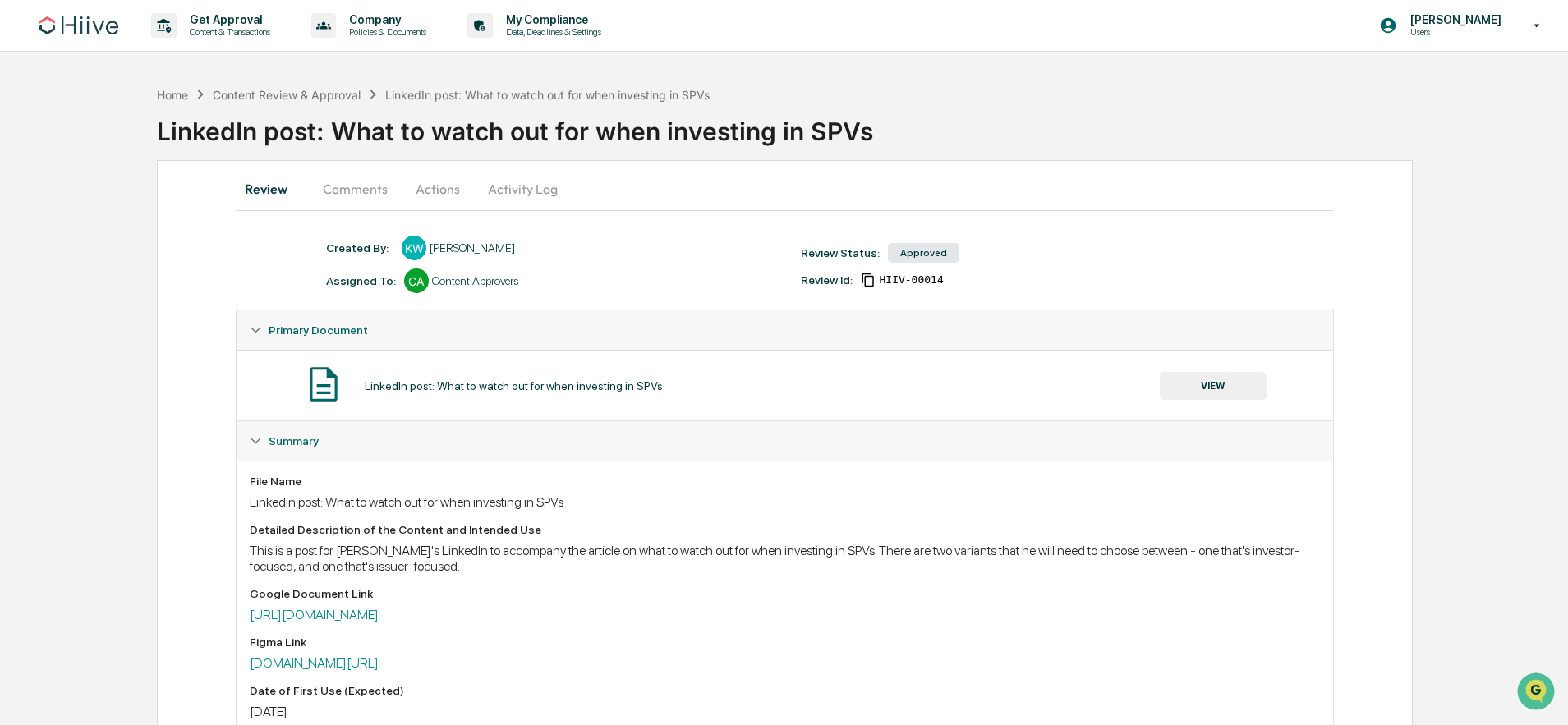
click at [443, 190] on button "Actions" at bounding box center [437, 189] width 74 height 39
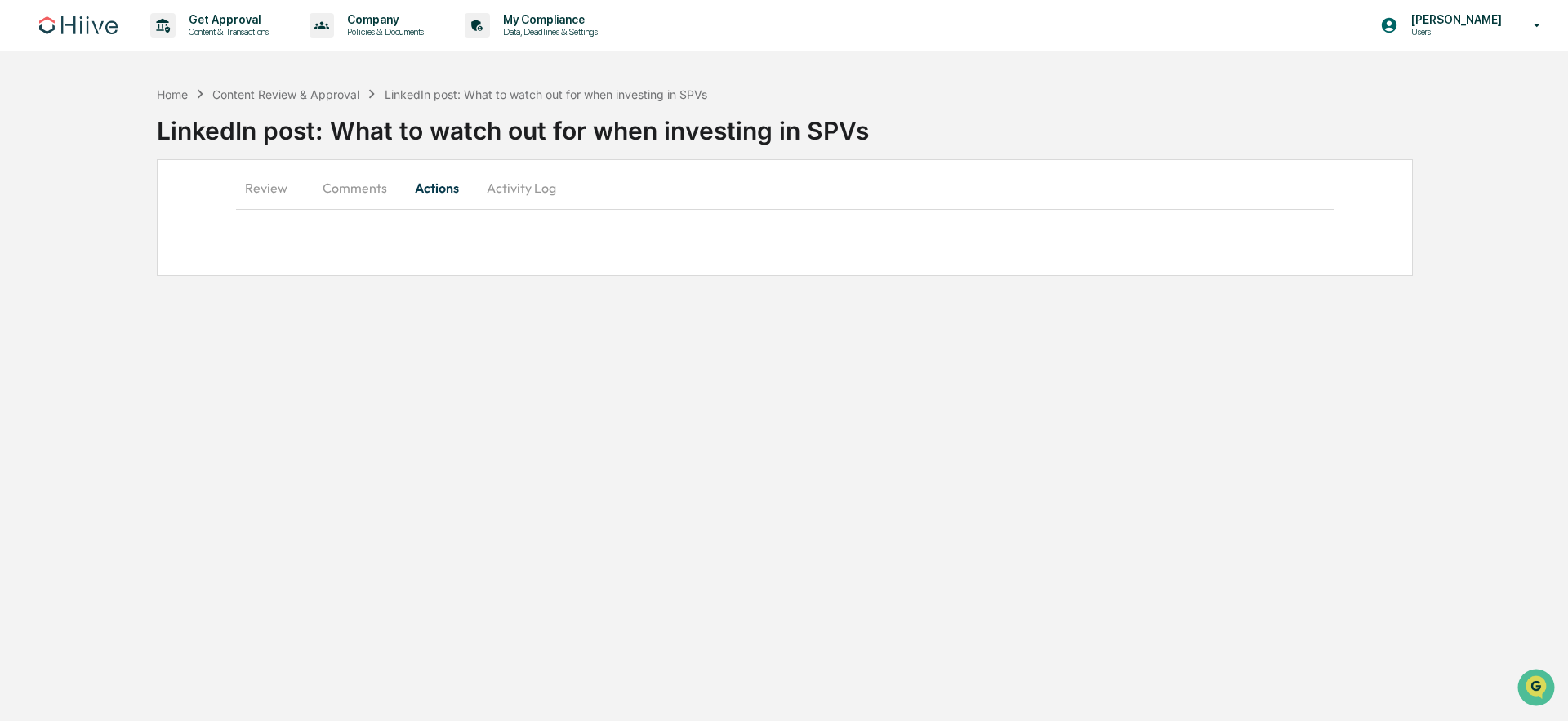
click at [528, 192] on button "Activity Log" at bounding box center [521, 188] width 96 height 39
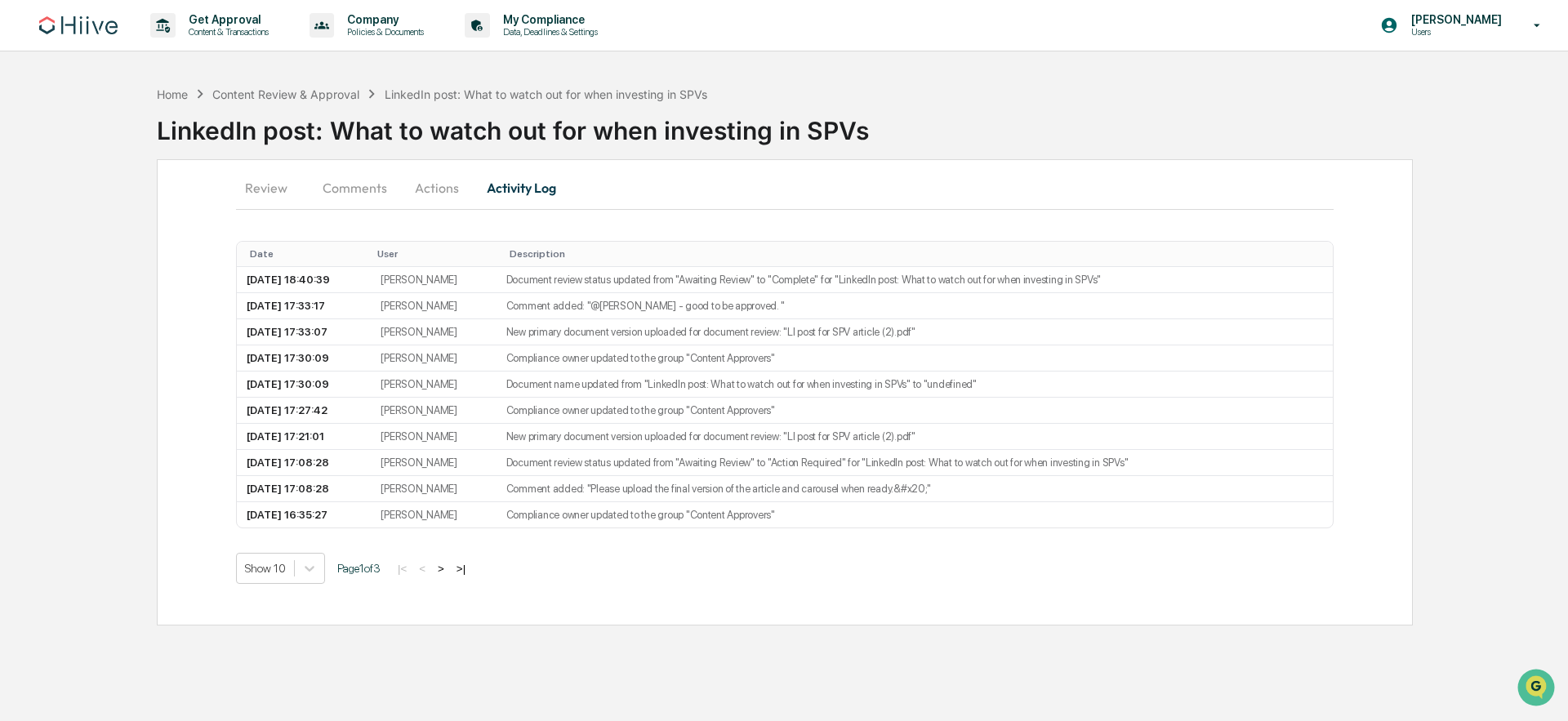
click at [432, 194] on button "Actions" at bounding box center [437, 188] width 73 height 39
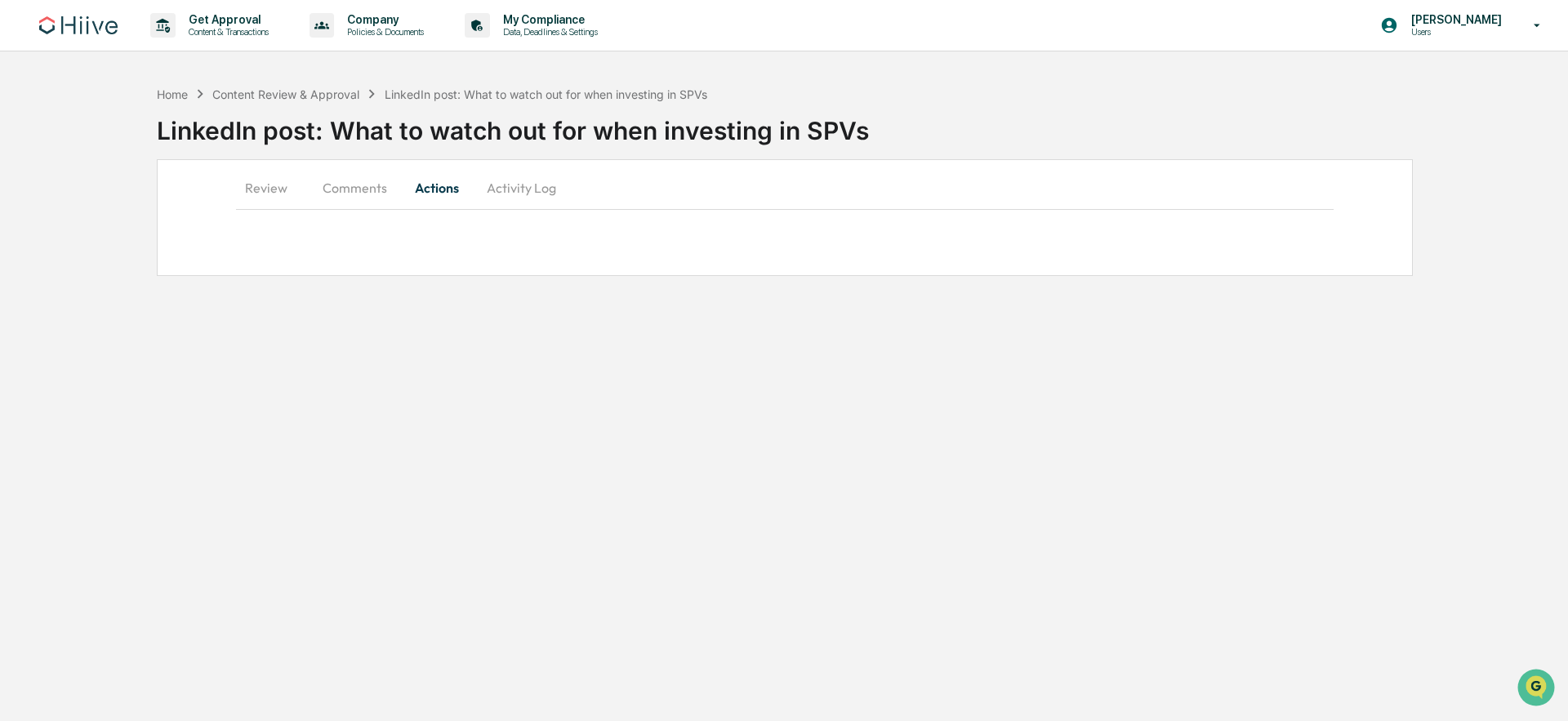
click at [360, 188] on button "Comments" at bounding box center [354, 188] width 91 height 39
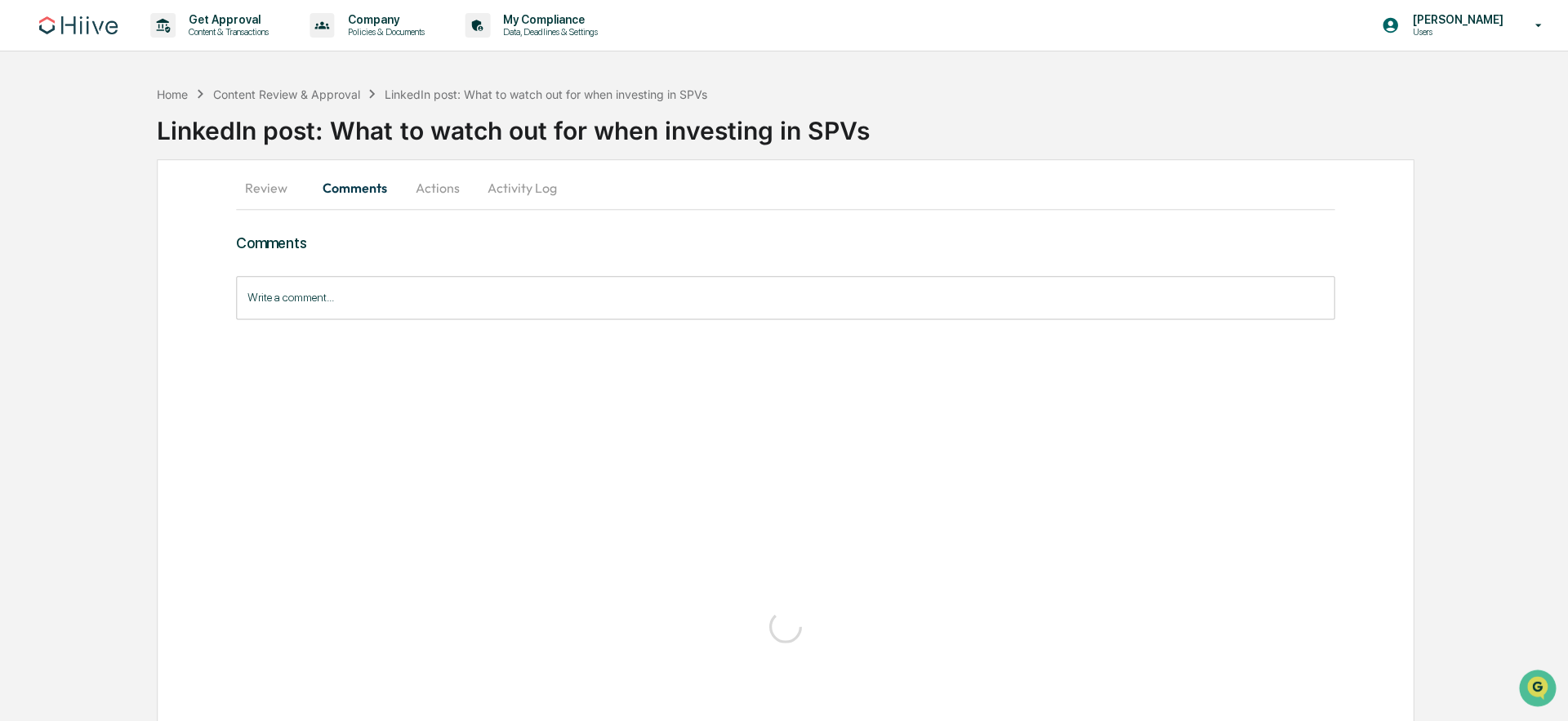
click at [261, 188] on button "Review" at bounding box center [272, 188] width 73 height 39
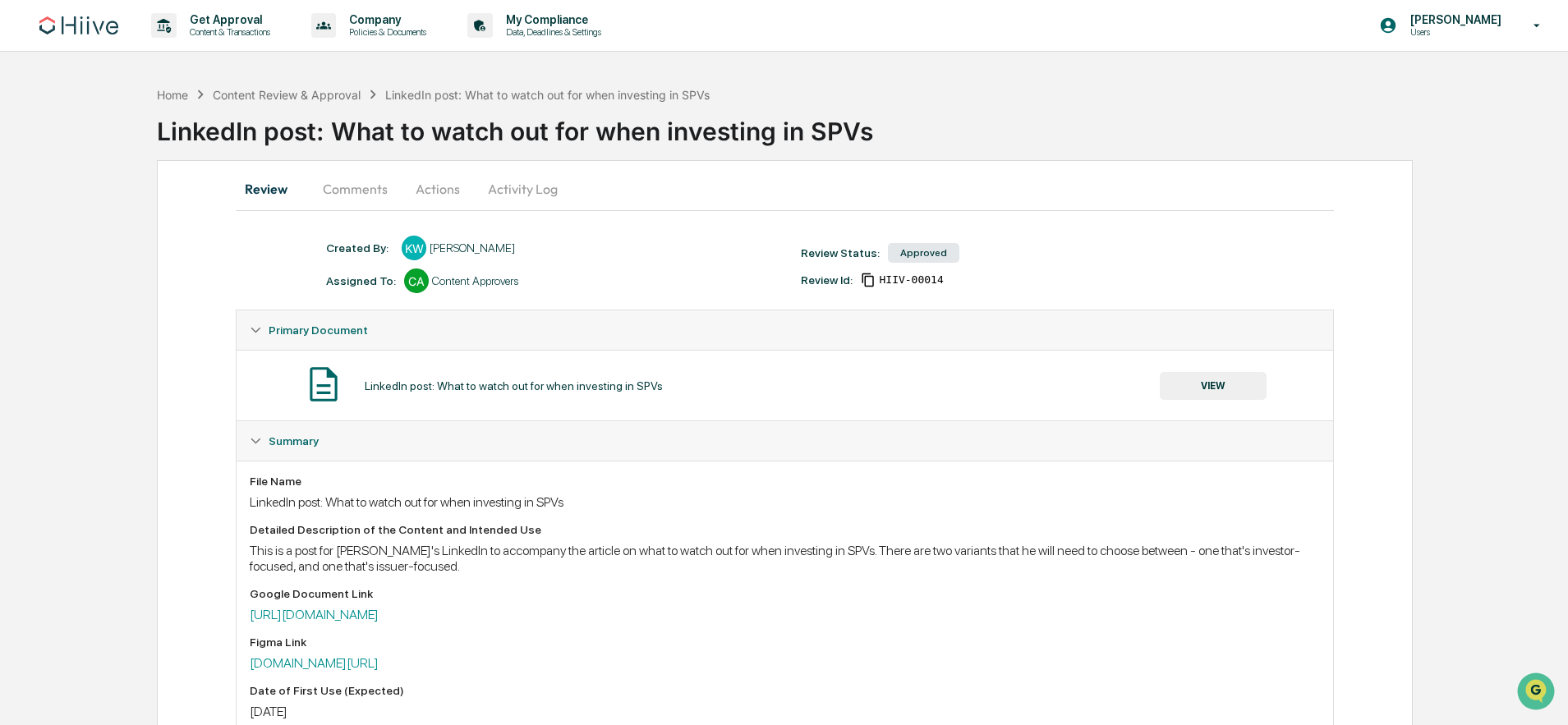
drag, startPoint x: 325, startPoint y: 189, endPoint x: 335, endPoint y: 188, distance: 10.0
click at [326, 189] on button "Comments" at bounding box center [355, 189] width 91 height 39
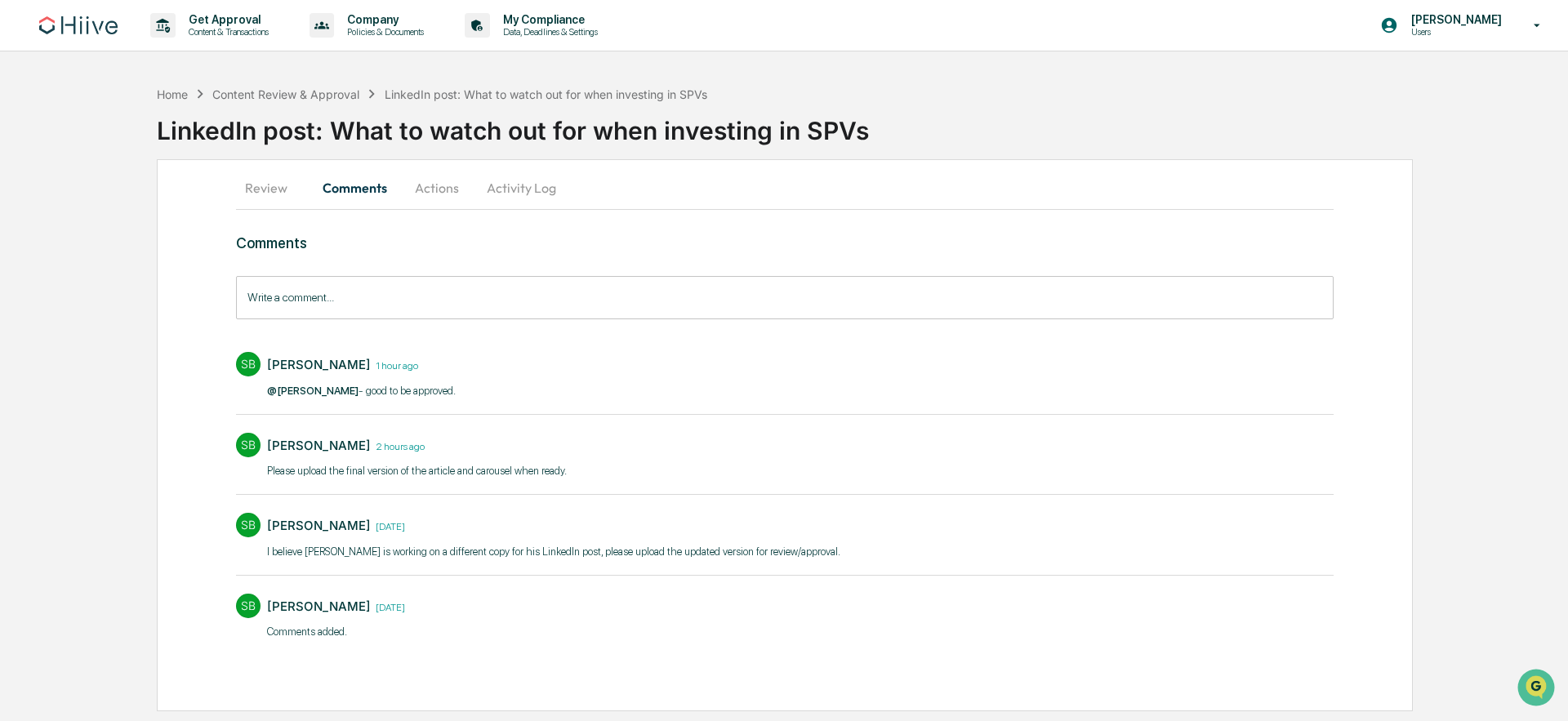
click at [444, 185] on button "Actions" at bounding box center [437, 188] width 73 height 39
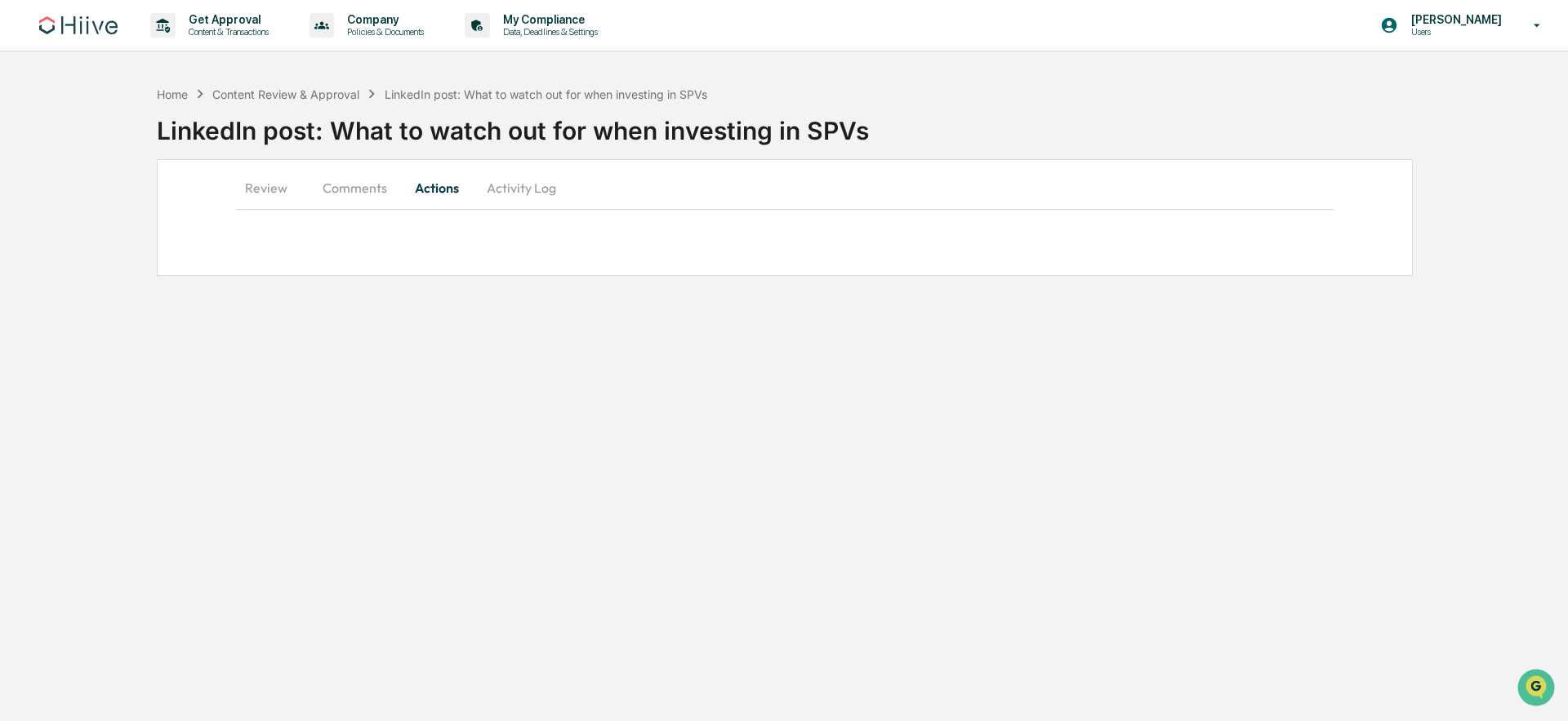
click at [259, 195] on button "Review" at bounding box center [272, 188] width 73 height 39
